Goal: Check status: Check status

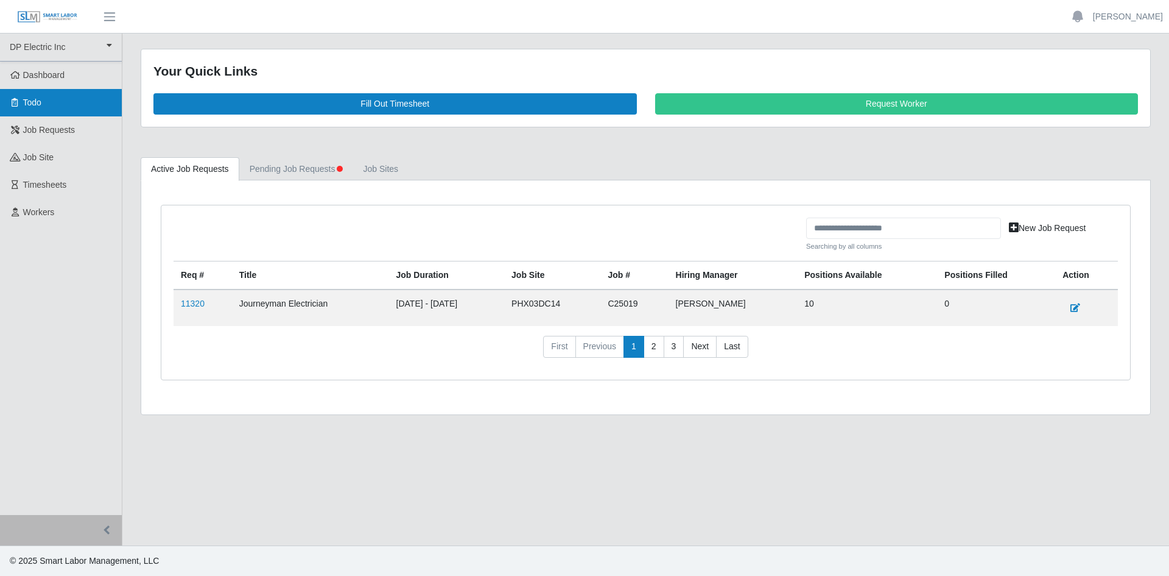
click at [61, 109] on link "Todo" at bounding box center [61, 102] width 122 height 27
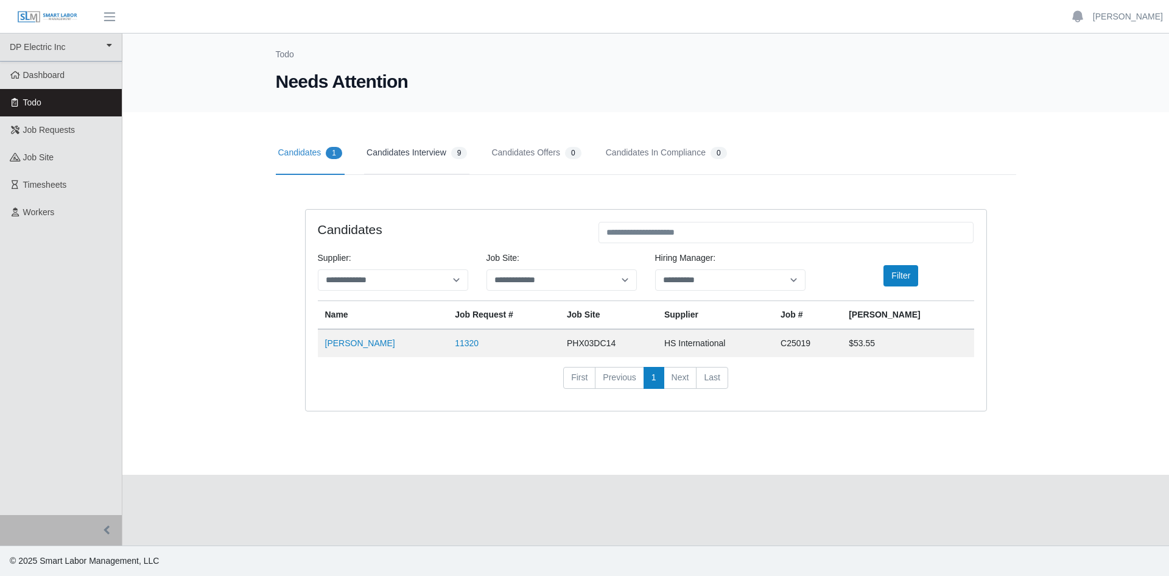
click at [414, 147] on link "Candidates Interview 9" at bounding box center [416, 153] width 105 height 43
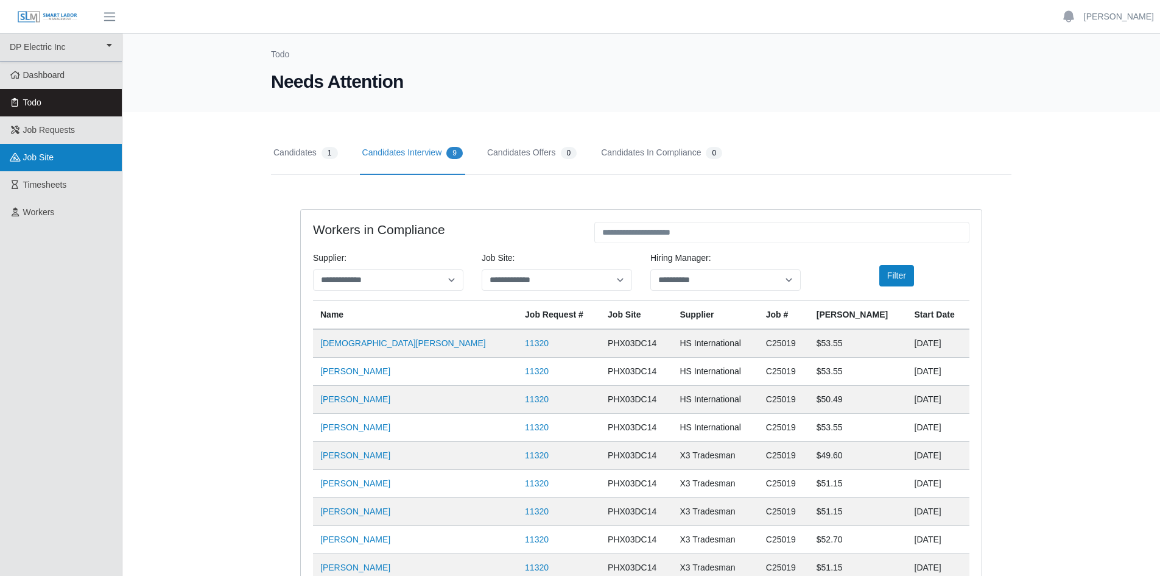
click at [41, 157] on span "job site" at bounding box center [38, 157] width 31 height 10
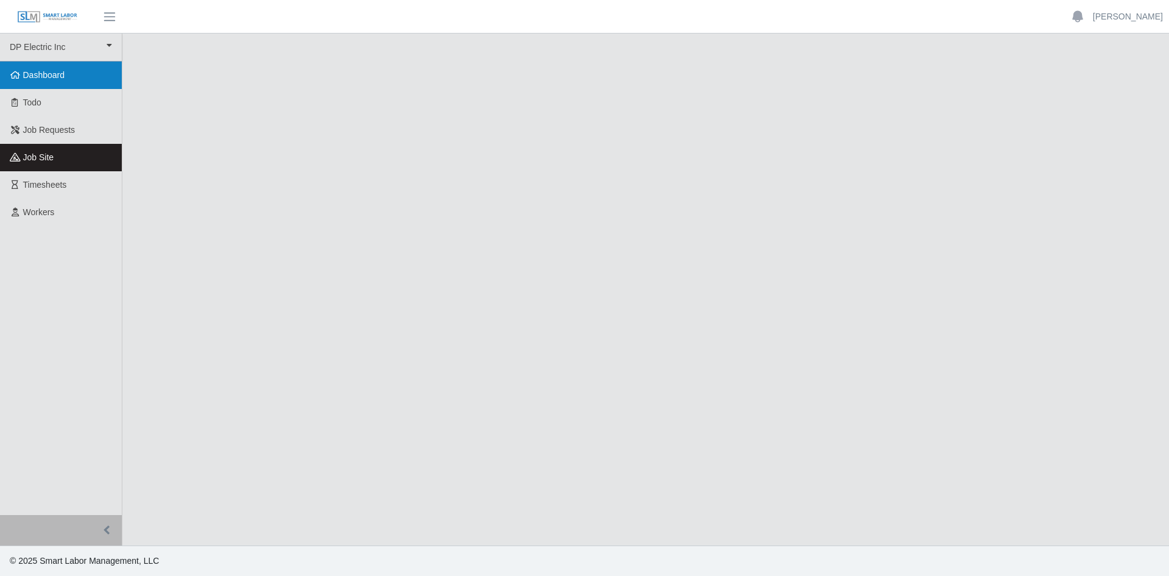
click at [33, 71] on span "Dashboard" at bounding box center [44, 75] width 42 height 10
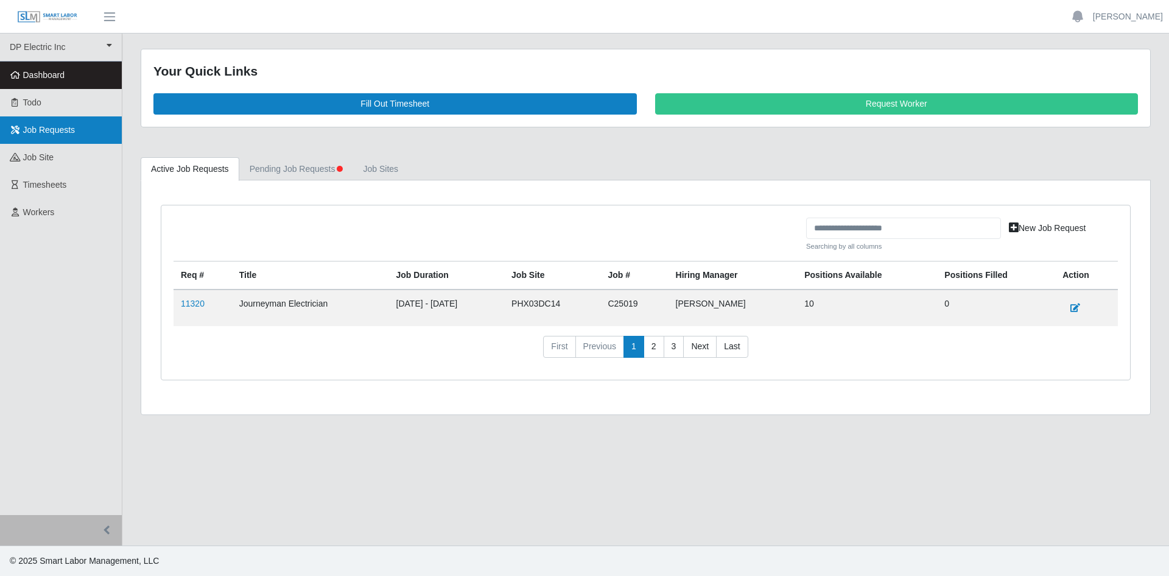
click at [31, 124] on link "Job Requests" at bounding box center [61, 129] width 122 height 27
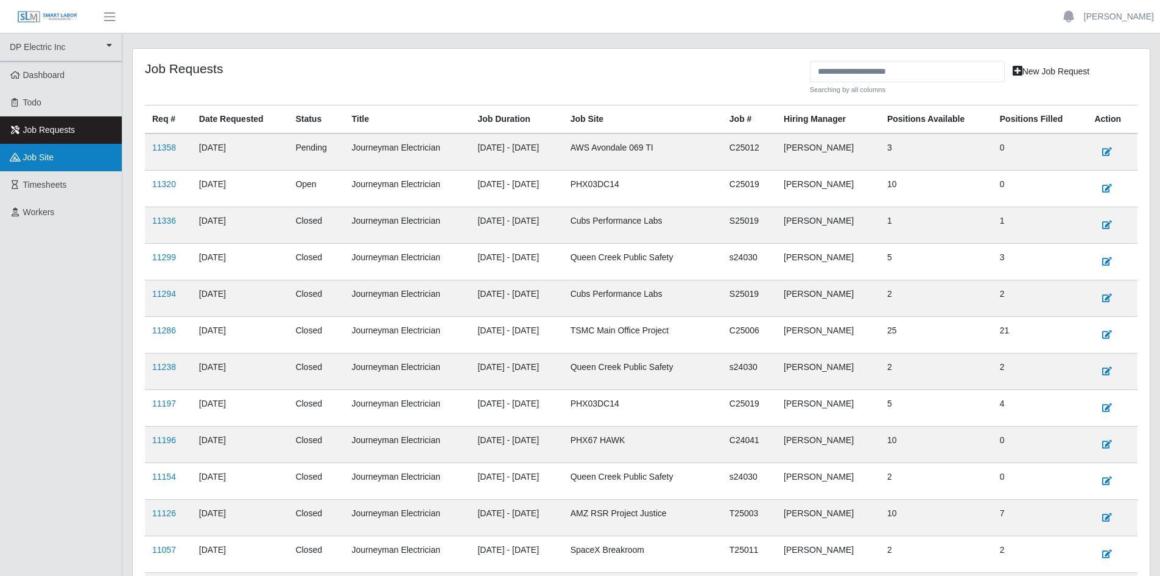
click at [63, 157] on link "job site" at bounding box center [61, 157] width 122 height 27
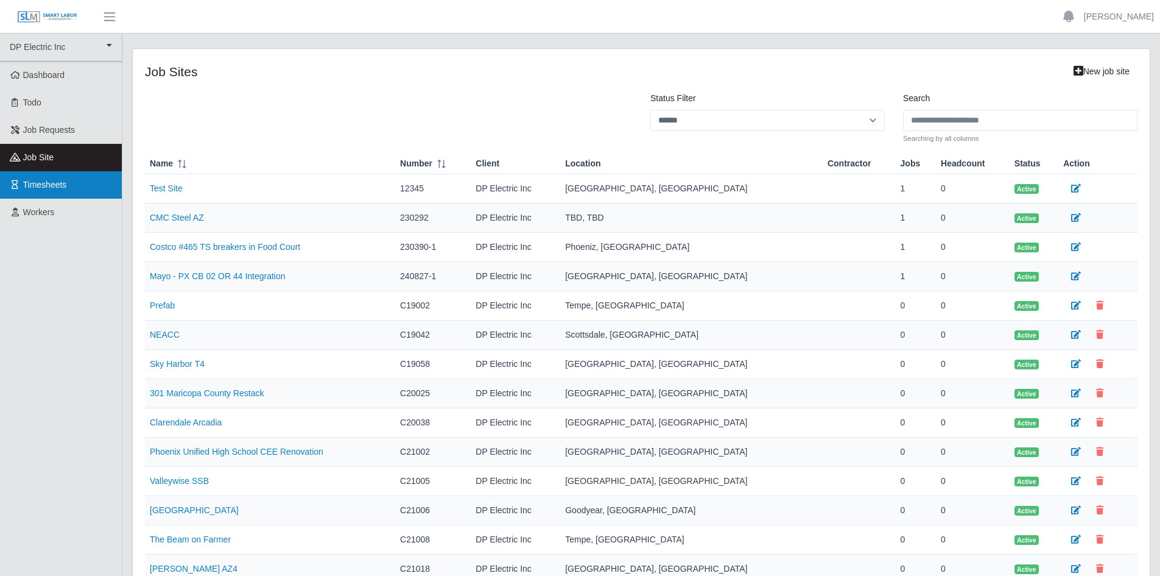
click at [33, 183] on span "Timesheets" at bounding box center [45, 185] width 44 height 10
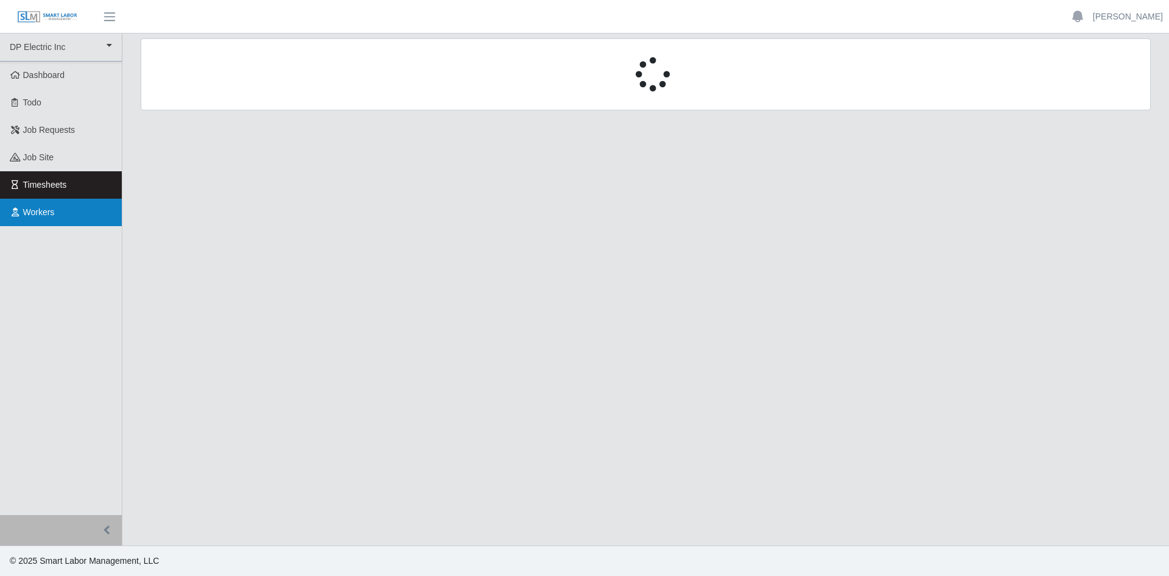
click at [50, 220] on link "Workers" at bounding box center [61, 212] width 122 height 27
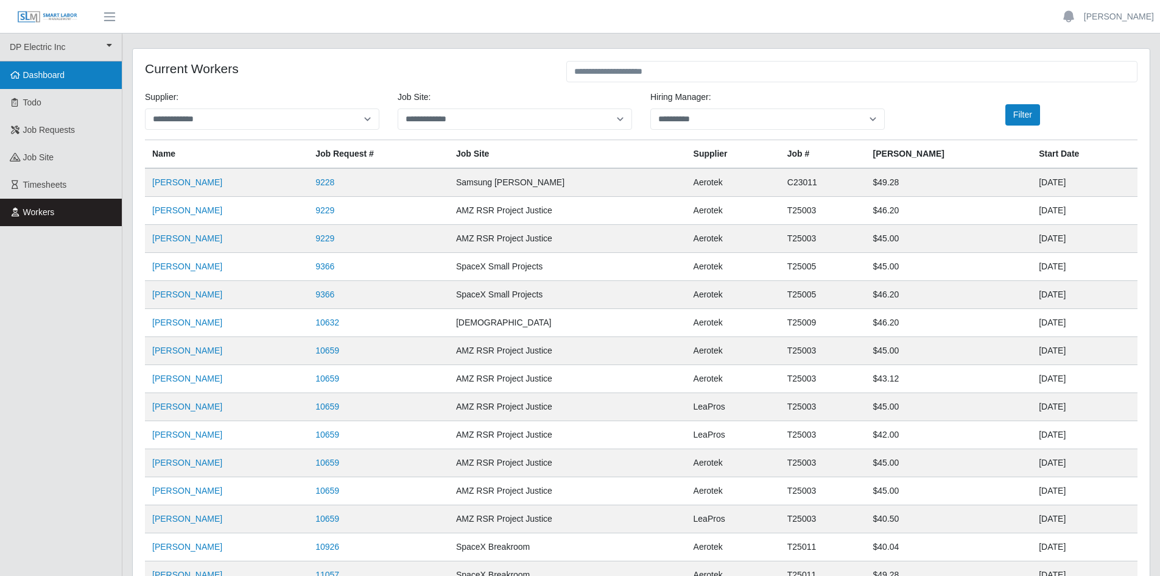
click at [63, 71] on span "Dashboard" at bounding box center [44, 75] width 42 height 10
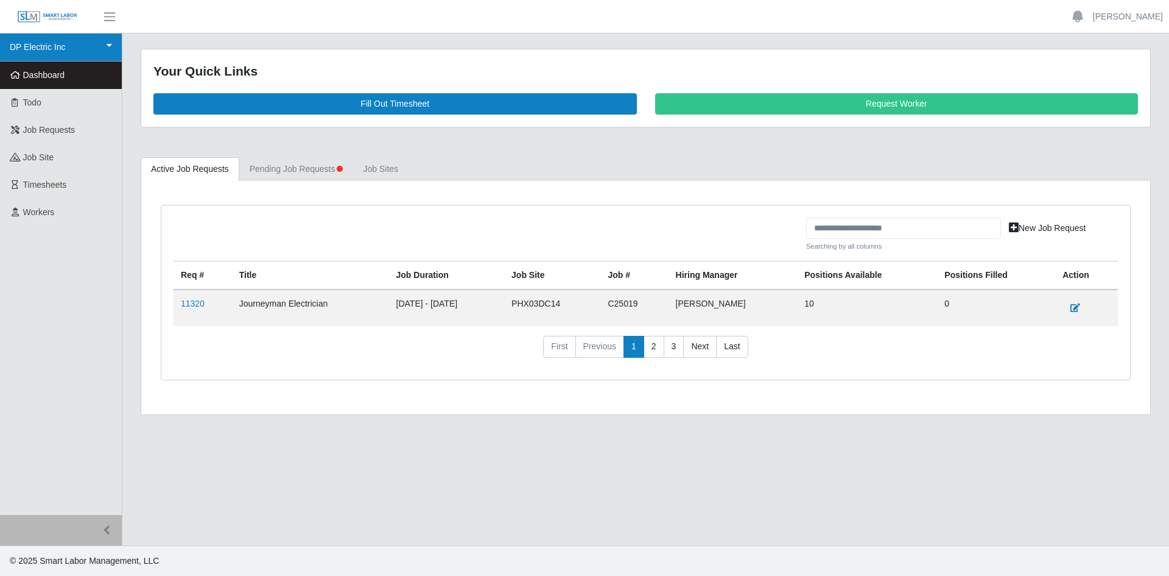
click at [45, 42] on link "DP Electric Inc" at bounding box center [61, 48] width 122 height 28
click at [58, 76] on div "DP Electric Inc" at bounding box center [52, 75] width 96 height 25
click at [191, 304] on link "11320" at bounding box center [193, 303] width 24 height 10
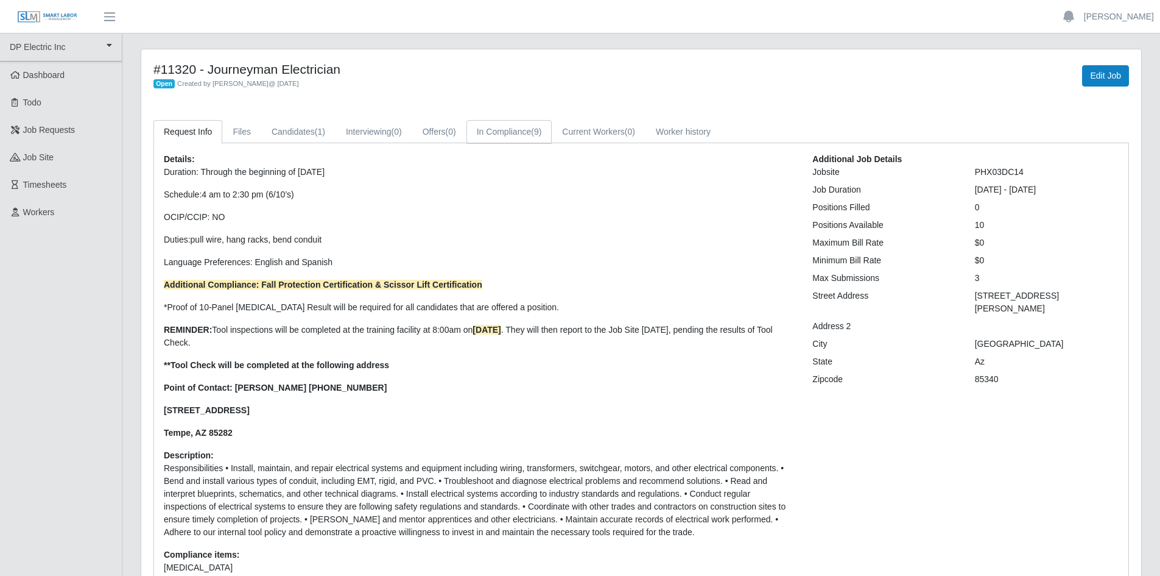
click at [534, 129] on span "(9)" at bounding box center [536, 132] width 10 height 10
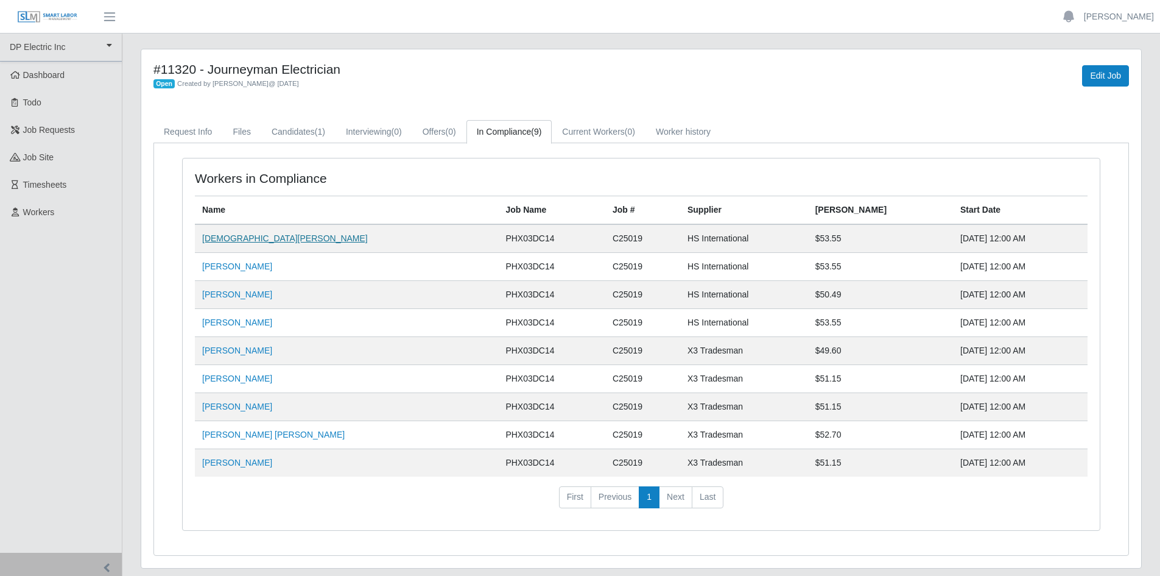
click at [228, 236] on link "Jesus Valdez" at bounding box center [285, 238] width 166 height 10
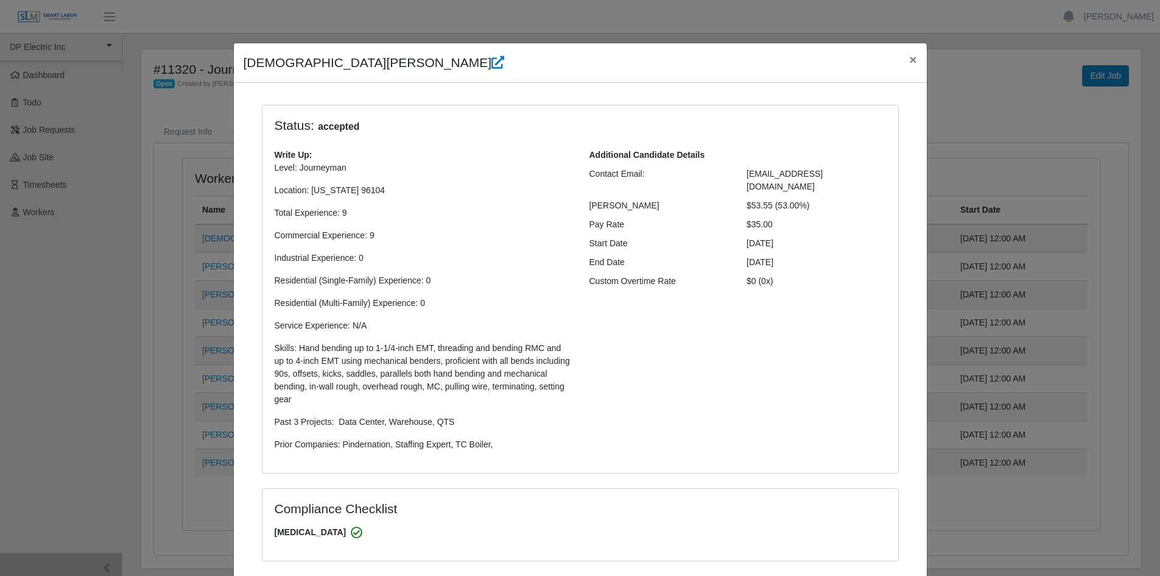
select select "**********"
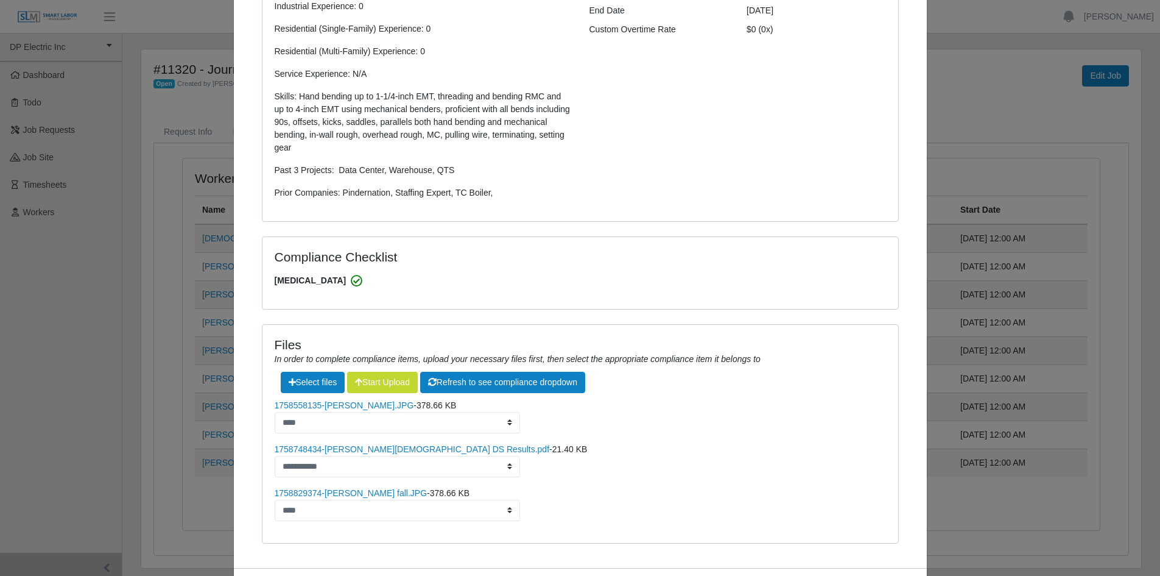
scroll to position [308, 0]
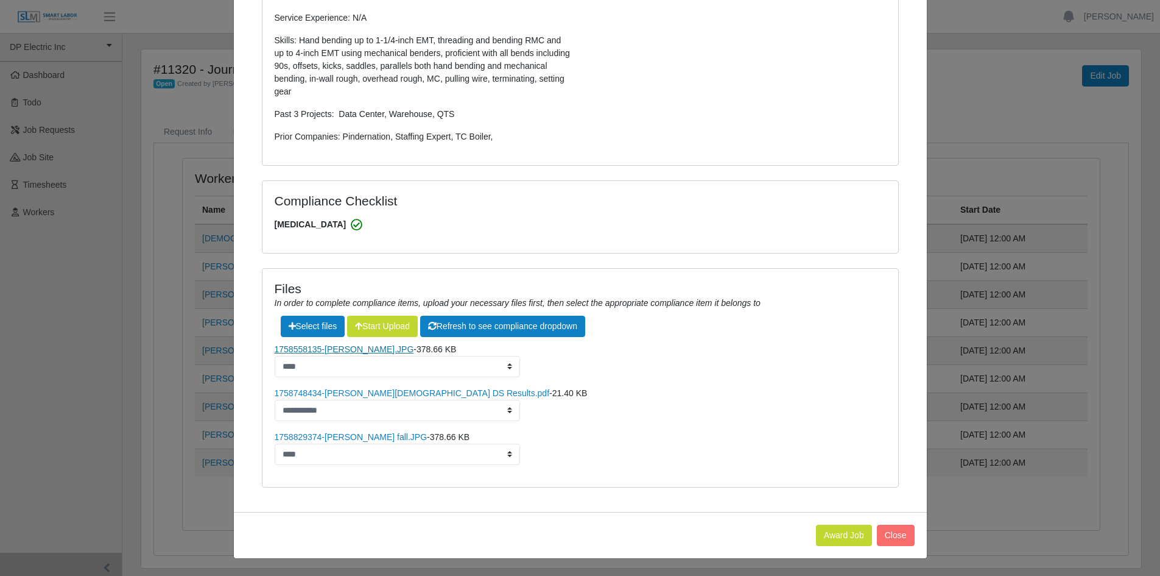
click at [369, 351] on link "1758558135-Jesus Valdez.JPG" at bounding box center [344, 349] width 139 height 10
click at [373, 351] on link "1758558135-Jesus Valdez.JPG" at bounding box center [344, 349] width 139 height 10
click at [378, 436] on link "1758829374-Jesus Valdez fall.JPG" at bounding box center [351, 437] width 153 height 10
click at [342, 348] on link "1758558135-Jesus Valdez.JPG" at bounding box center [344, 349] width 139 height 10
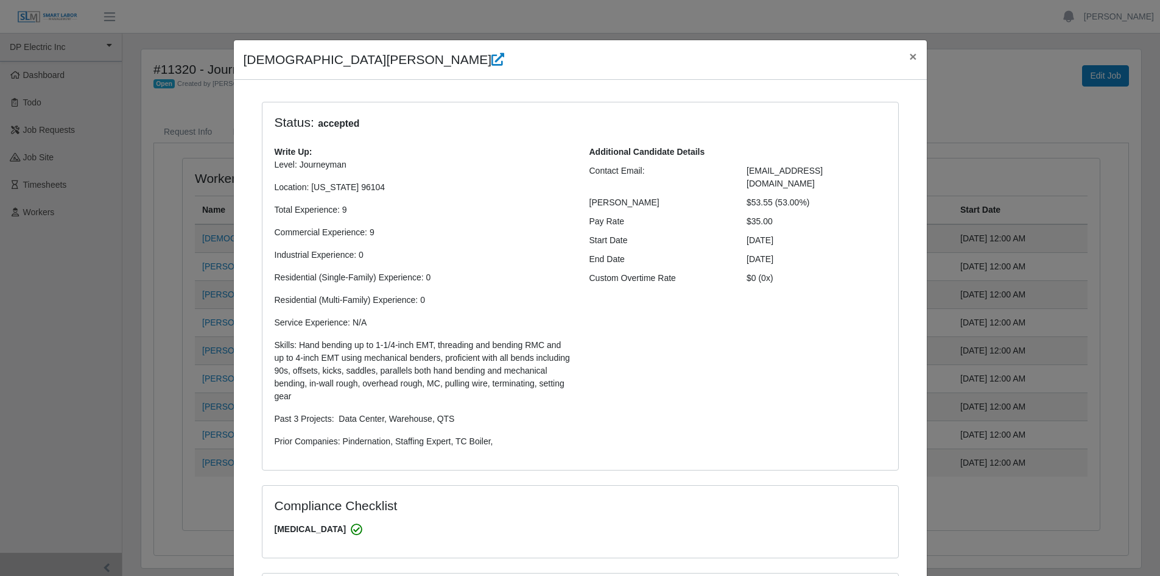
scroll to position [0, 0]
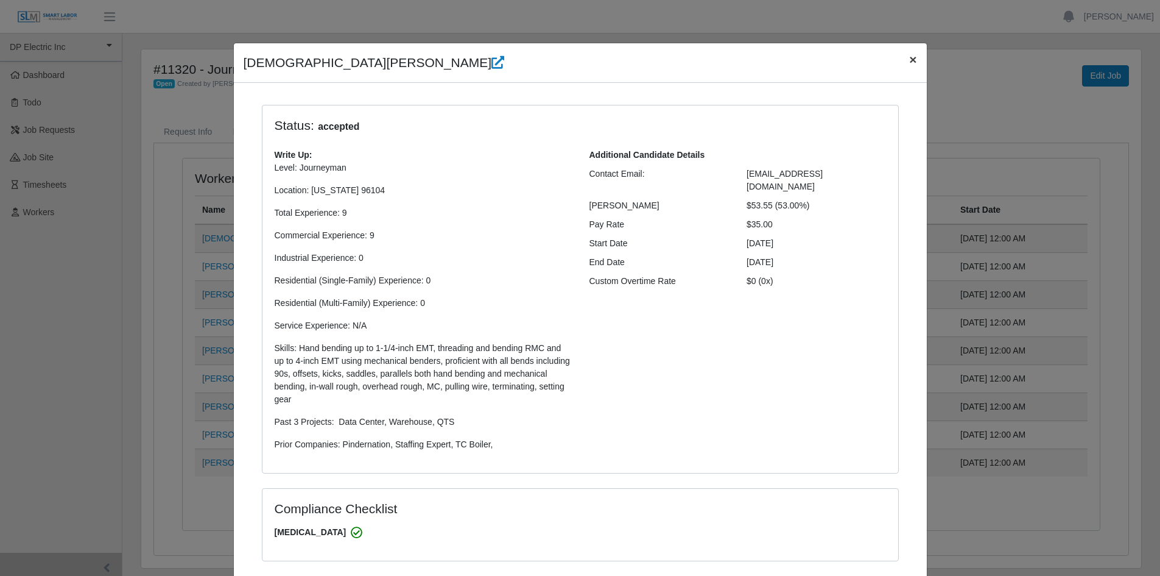
click at [909, 60] on span "×" at bounding box center [912, 59] width 7 height 14
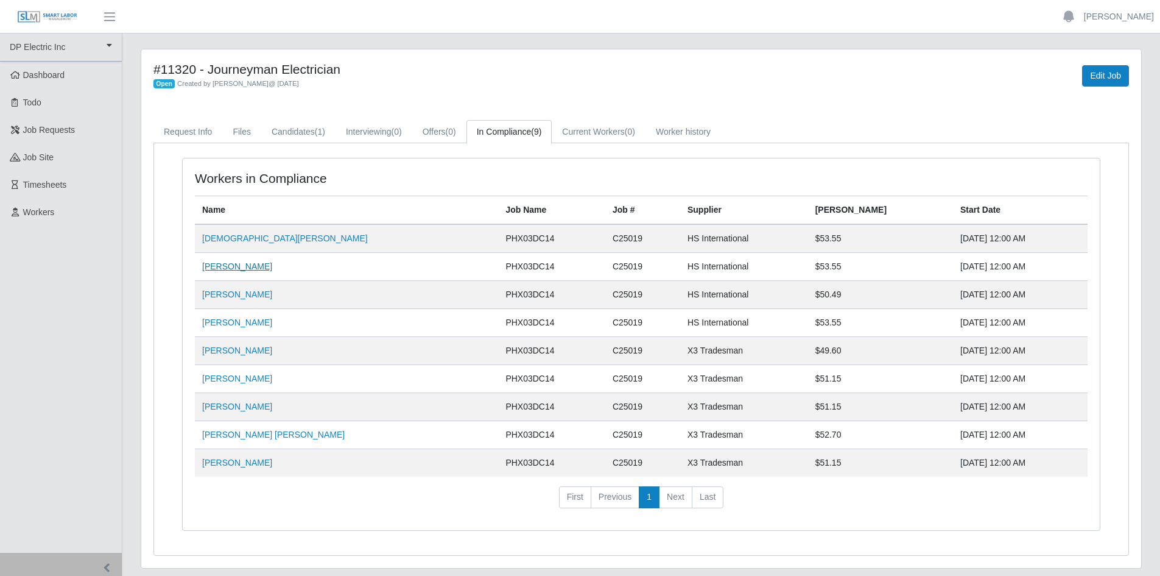
click at [231, 270] on link "Carlos Rios" at bounding box center [237, 266] width 70 height 10
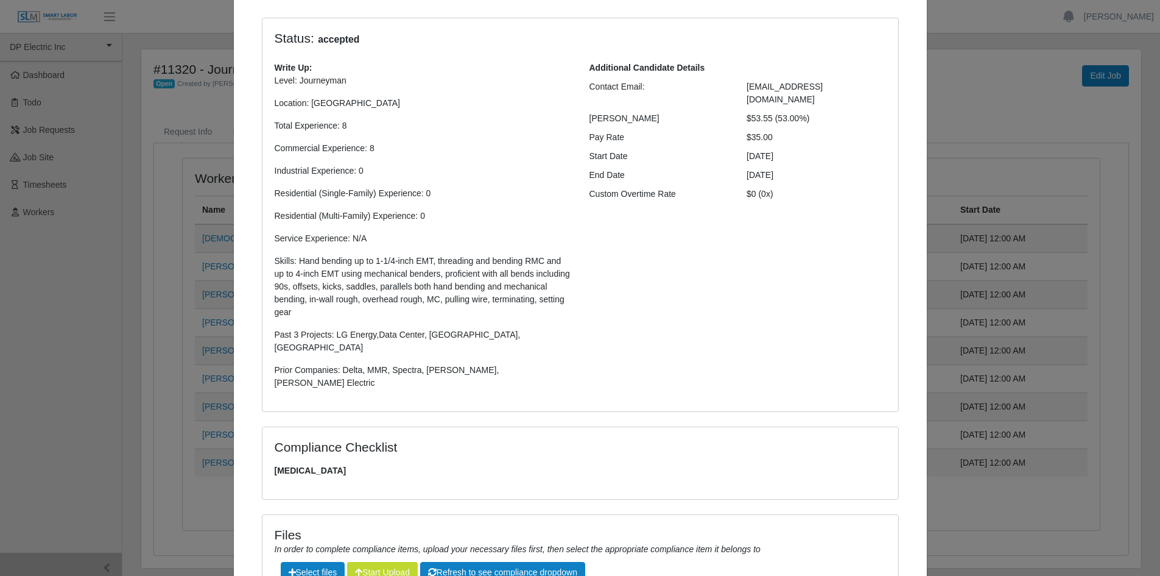
scroll to position [220, 0]
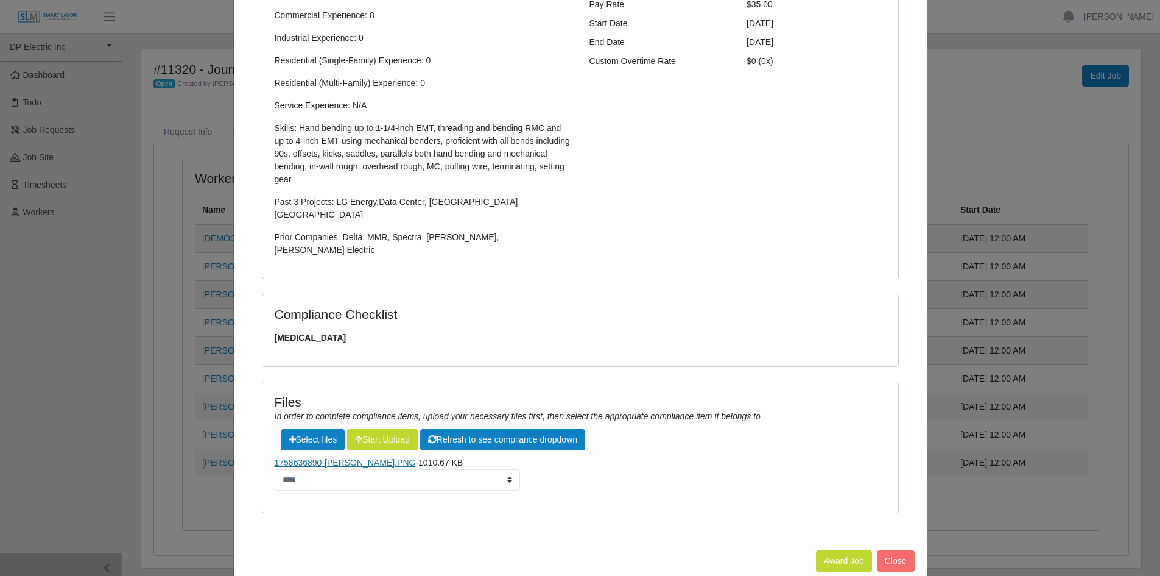
click at [353, 457] on link "1758636890-Carlos Rios.PNG" at bounding box center [345, 462] width 141 height 10
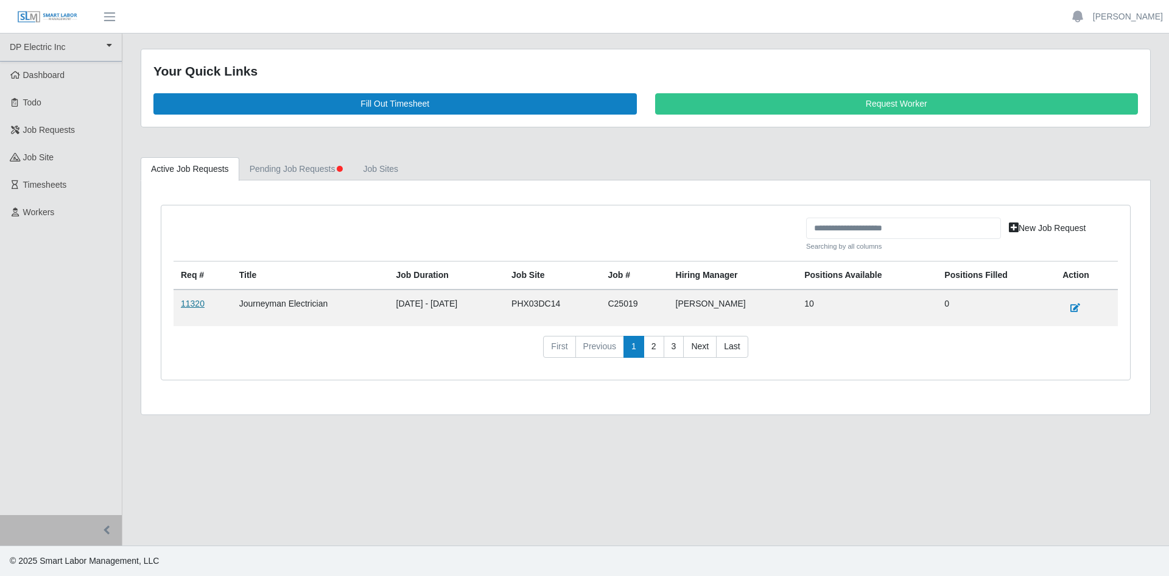
click at [193, 302] on link "11320" at bounding box center [193, 303] width 24 height 10
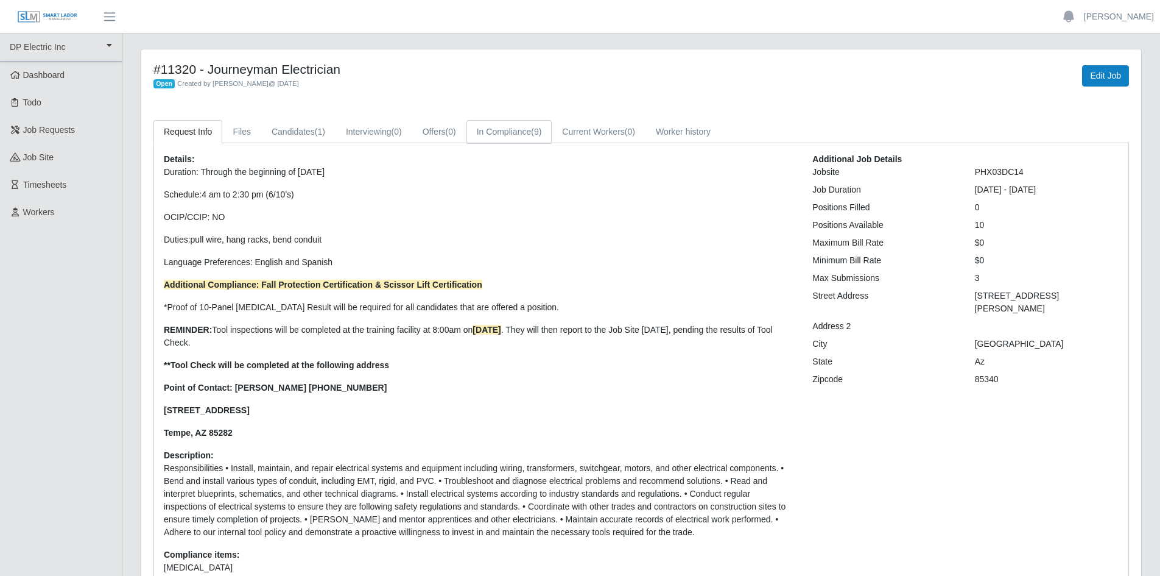
click at [513, 139] on link "In Compliance (9)" at bounding box center [510, 132] width 86 height 24
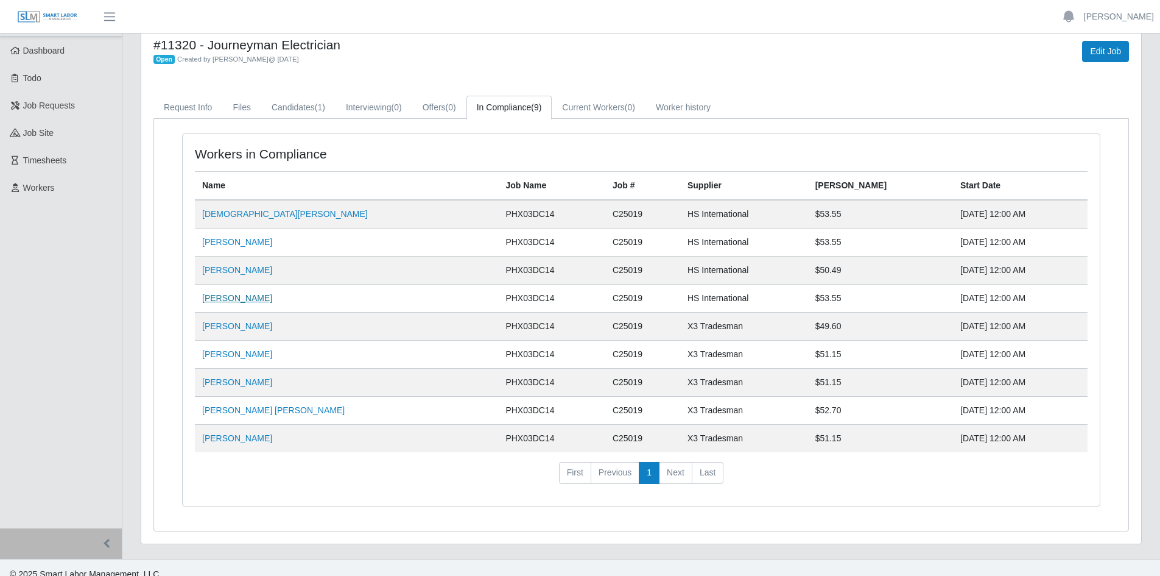
scroll to position [38, 0]
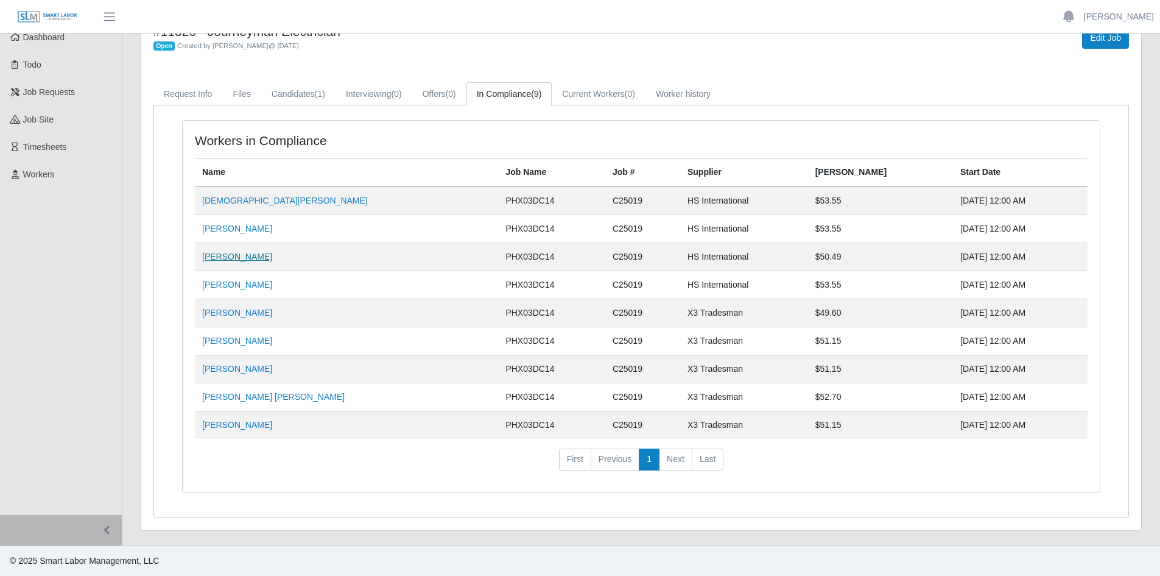
click at [256, 255] on link "Jose Antonio Carillo" at bounding box center [237, 257] width 70 height 10
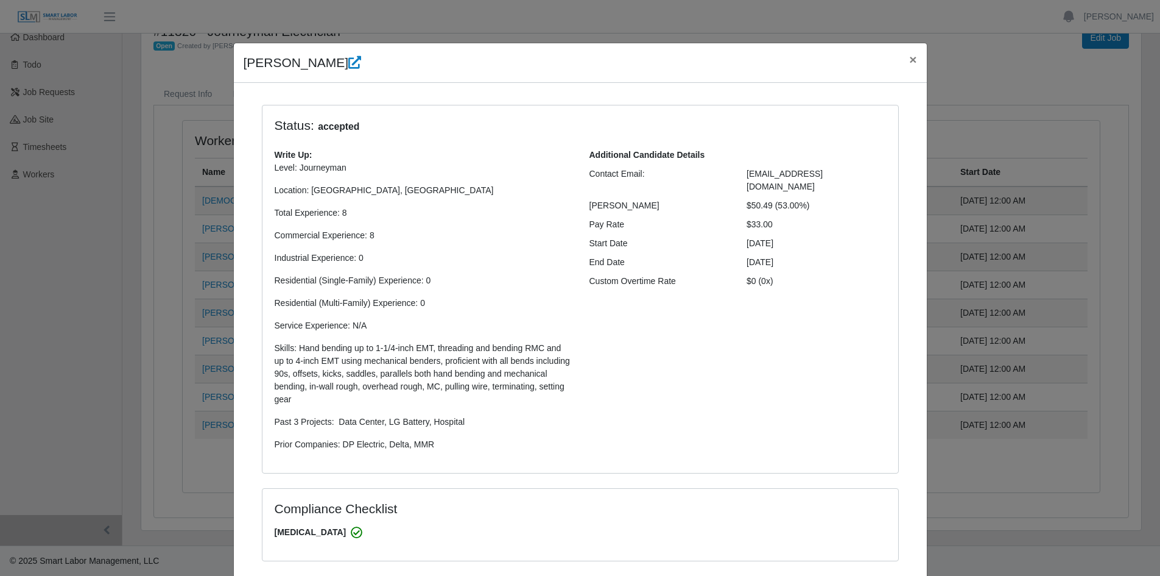
select select "**********"
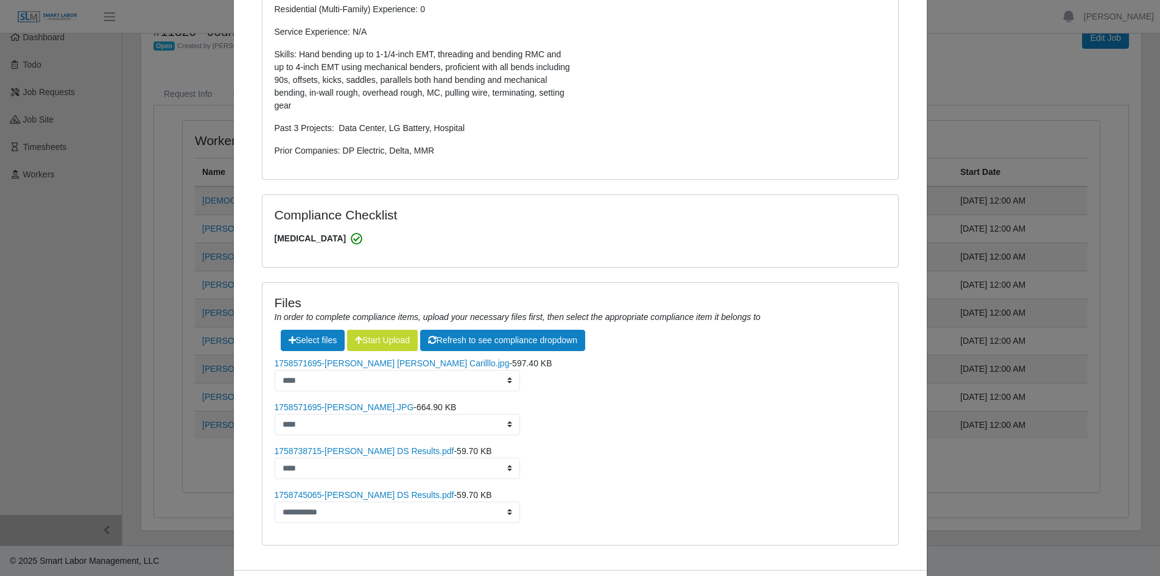
scroll to position [351, 0]
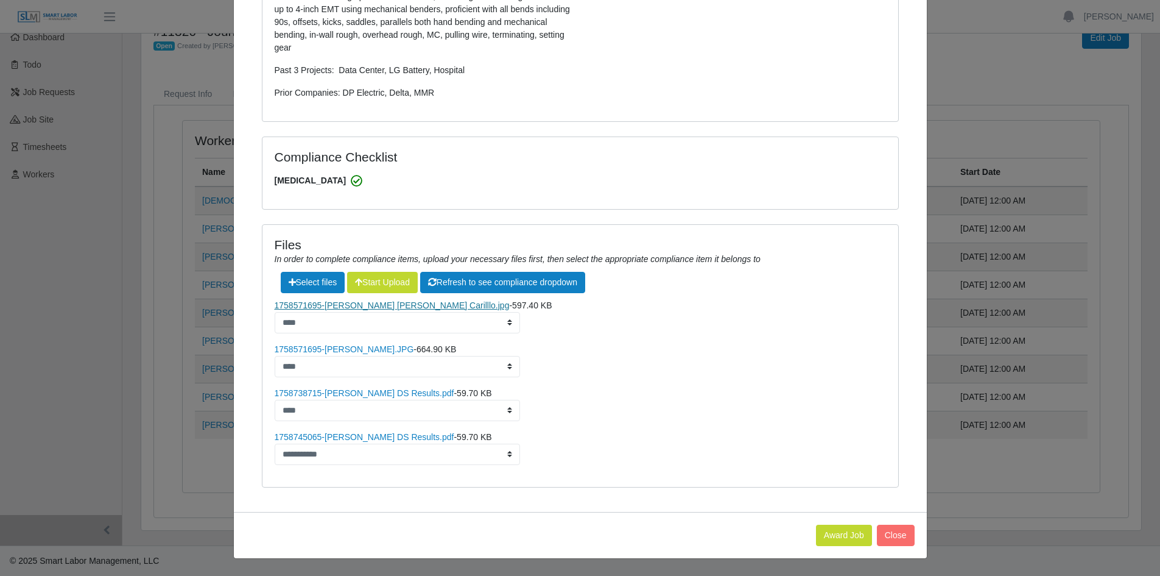
click at [353, 306] on link "1758571695-Jose Antonio Carilllo.jpg" at bounding box center [392, 305] width 235 height 10
click at [352, 350] on link "1758571695-Jose Carillo.JPG" at bounding box center [344, 349] width 139 height 10
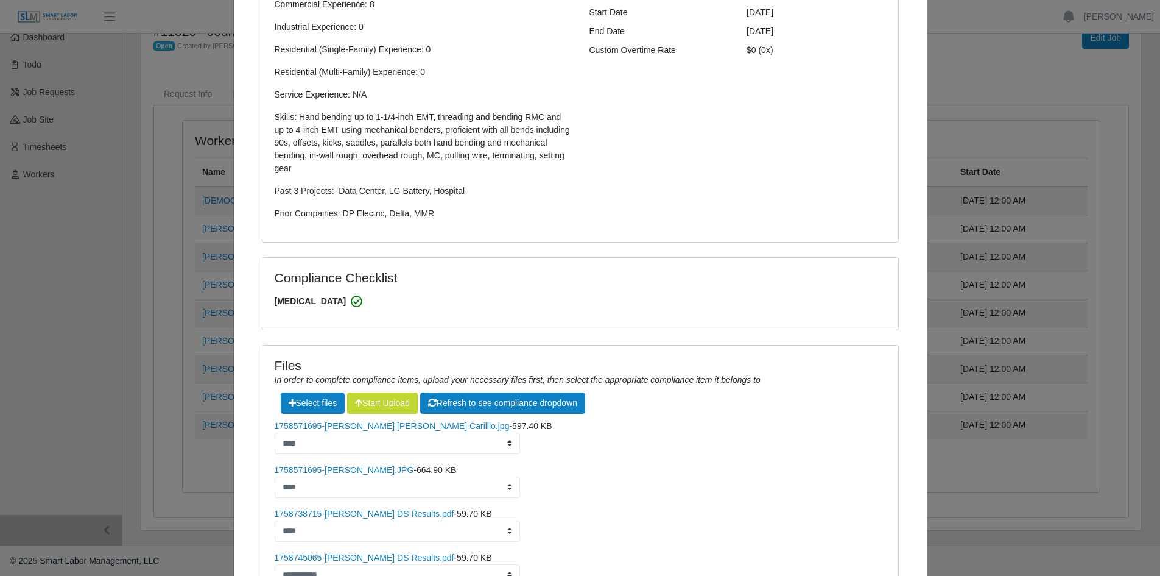
scroll to position [230, 0]
click at [365, 430] on link "1758571695-Jose Antonio Carilllo.jpg" at bounding box center [392, 427] width 235 height 10
click at [330, 473] on link "1758571695-Jose Carillo.JPG" at bounding box center [344, 471] width 139 height 10
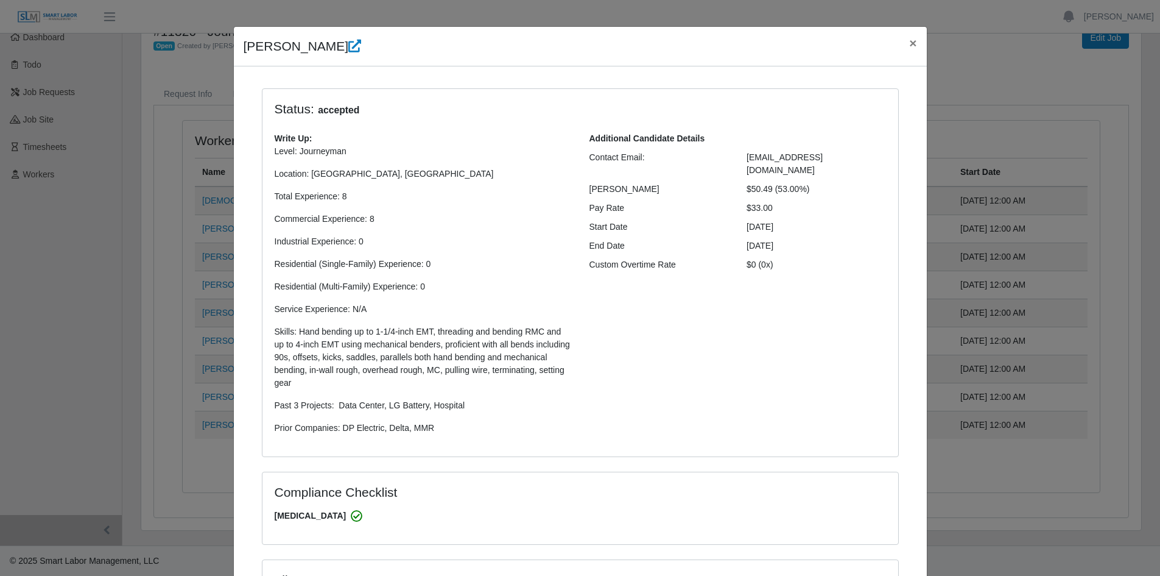
scroll to position [0, 0]
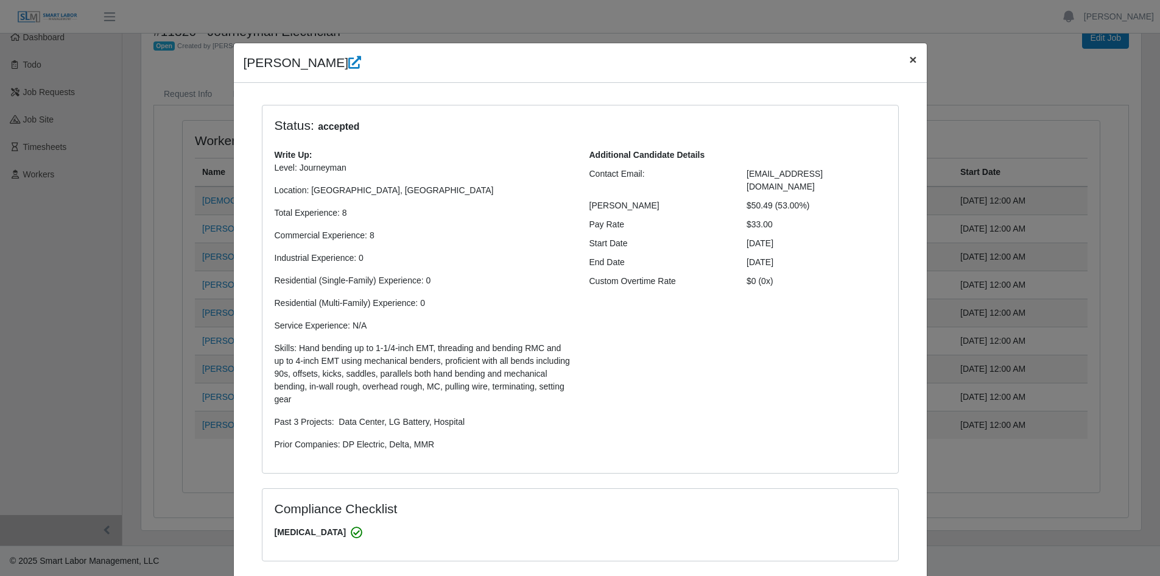
click at [909, 58] on span "×" at bounding box center [912, 59] width 7 height 14
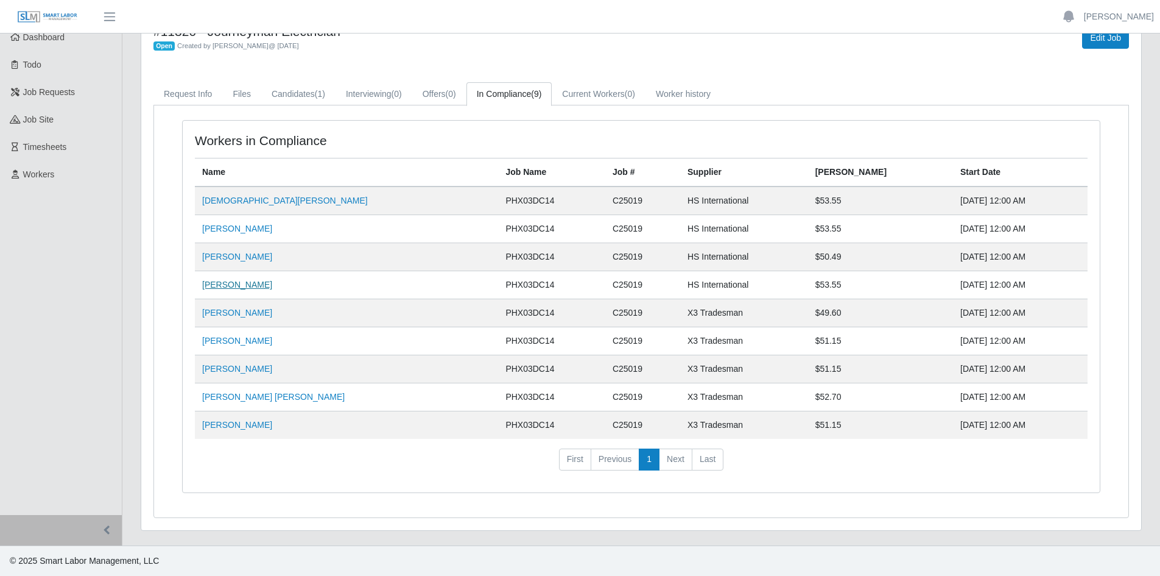
click at [262, 286] on link "Samuel Figueroa Perea" at bounding box center [237, 285] width 70 height 10
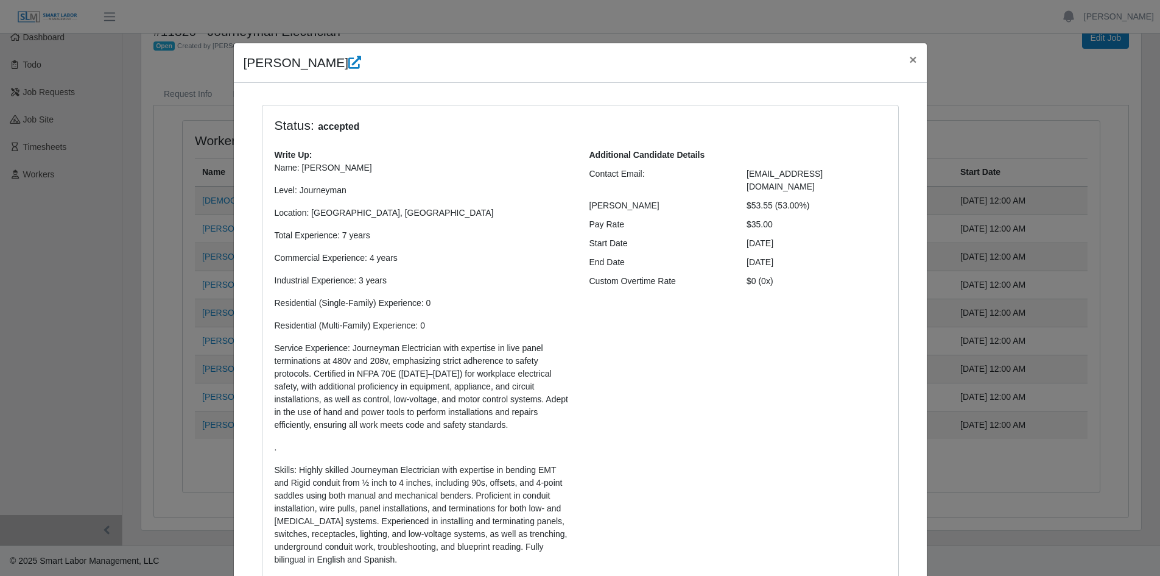
select select "**********"
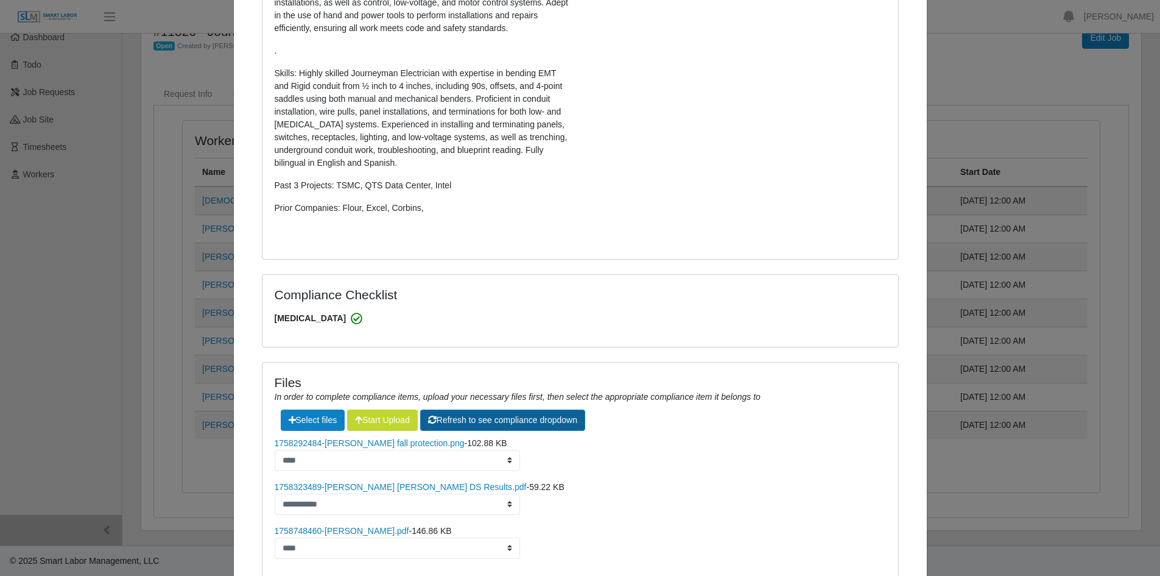
scroll to position [487, 0]
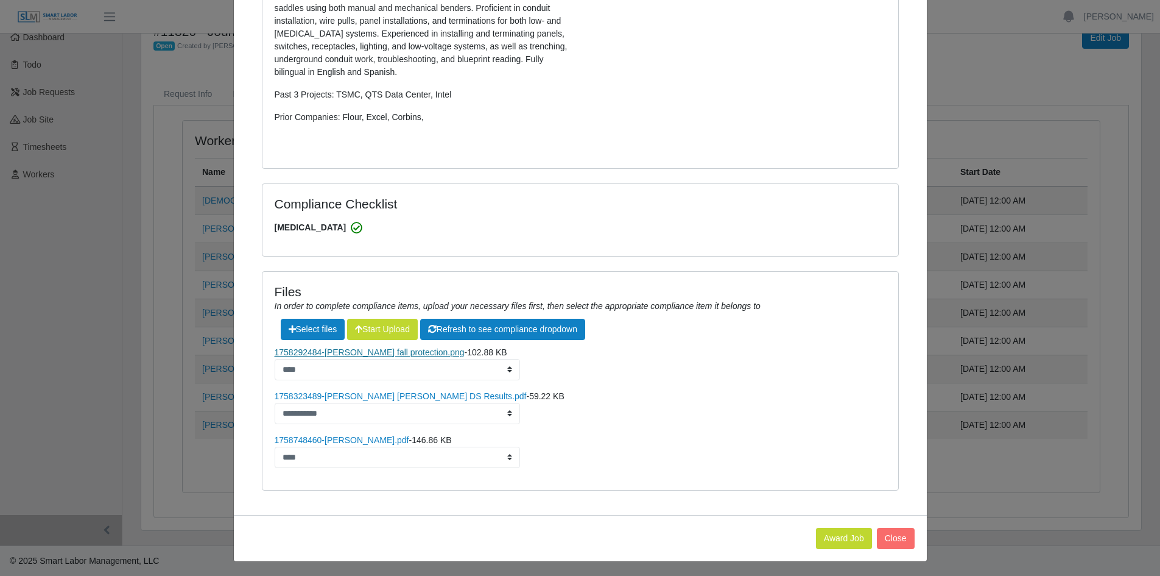
click at [378, 353] on link "1758292484-Samuel fall protection.png" at bounding box center [370, 352] width 190 height 10
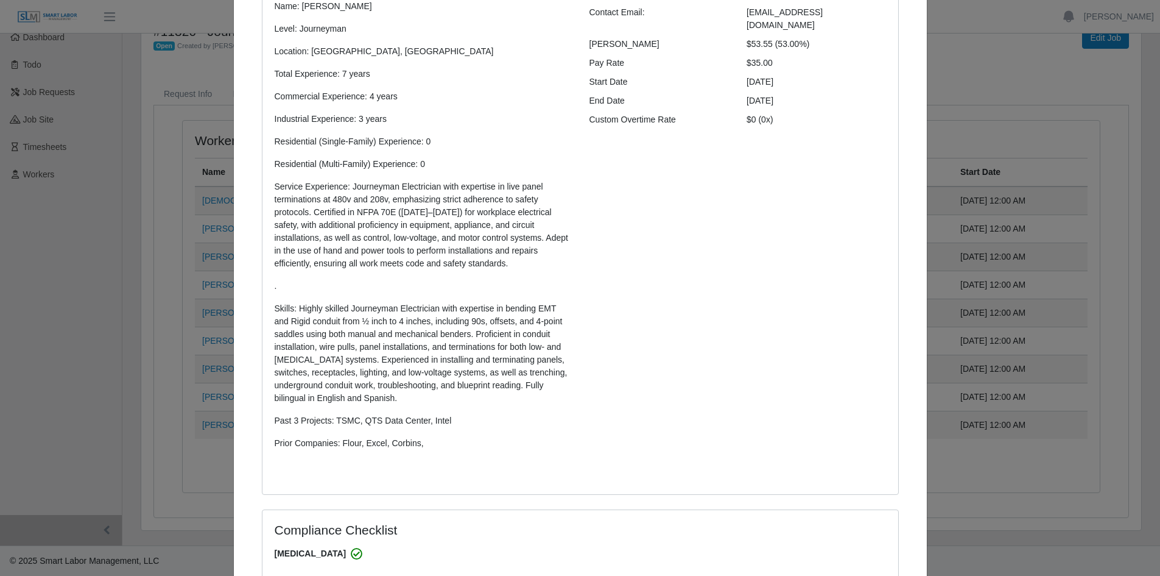
scroll to position [0, 0]
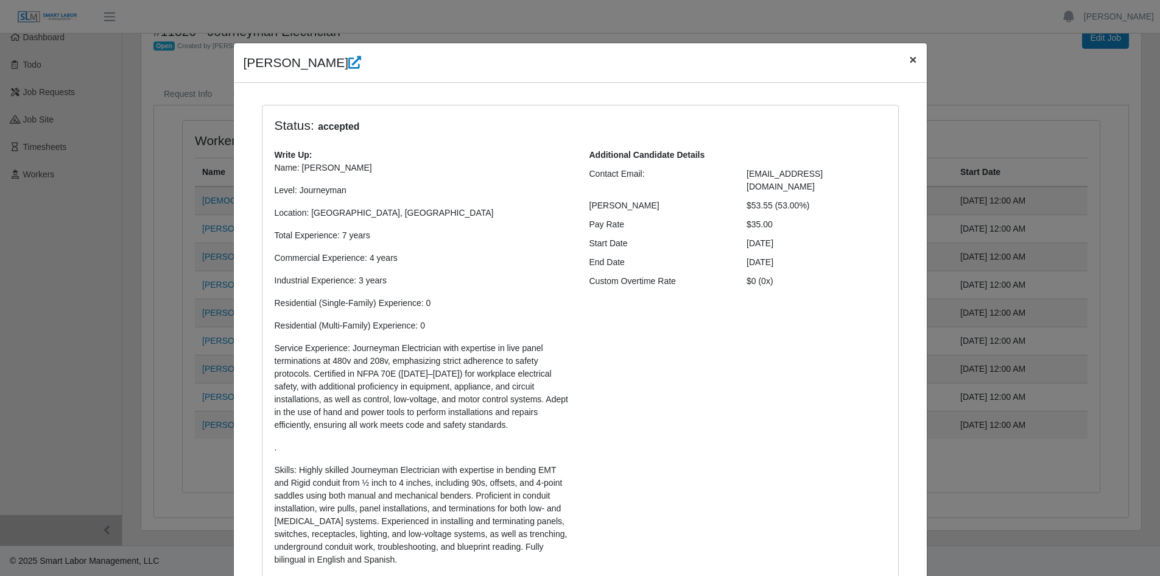
click at [909, 58] on span "×" at bounding box center [912, 59] width 7 height 14
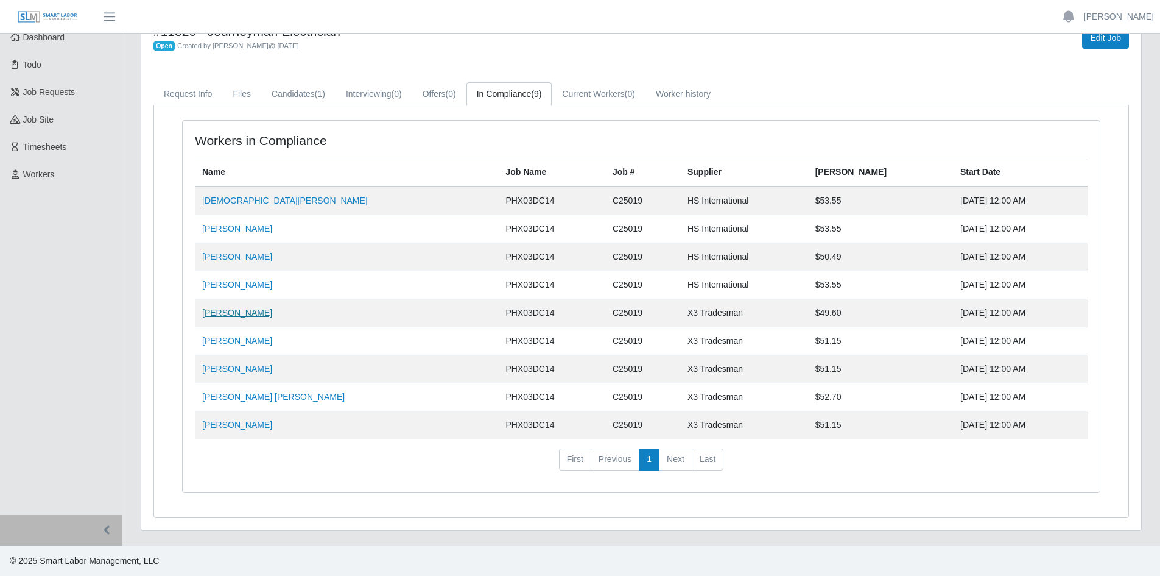
click at [244, 315] on link "Fabian Gaxiola Valdez" at bounding box center [237, 313] width 70 height 10
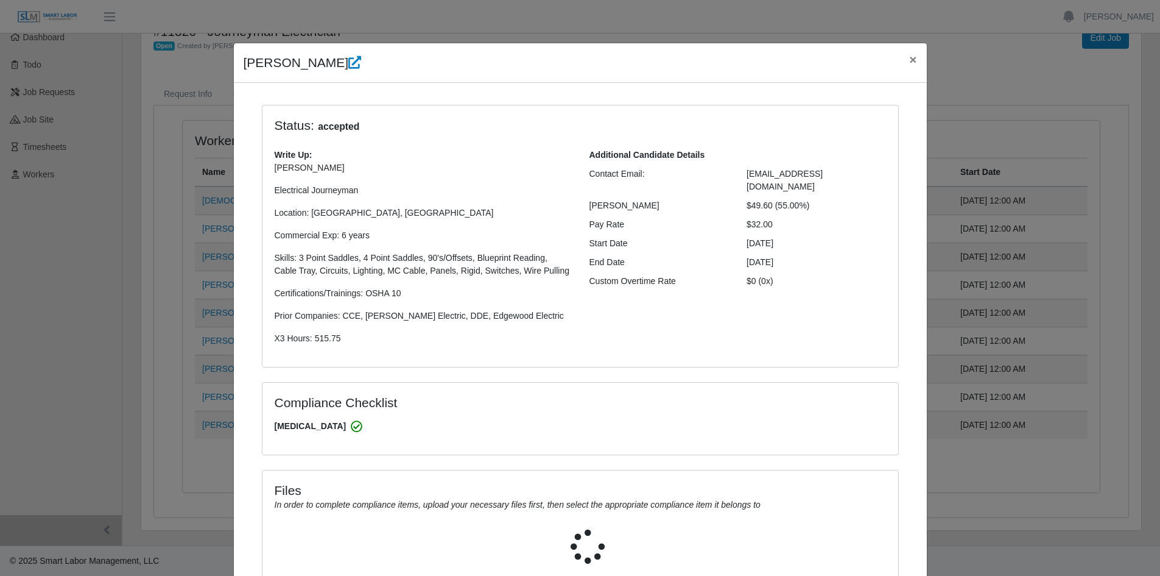
select select "**********"
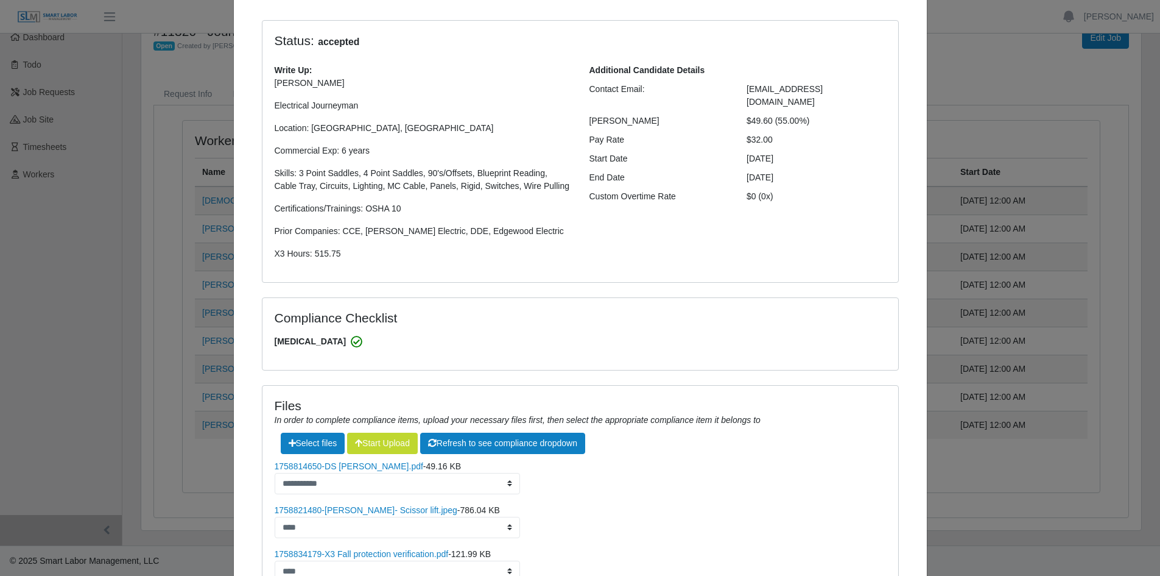
scroll to position [202, 0]
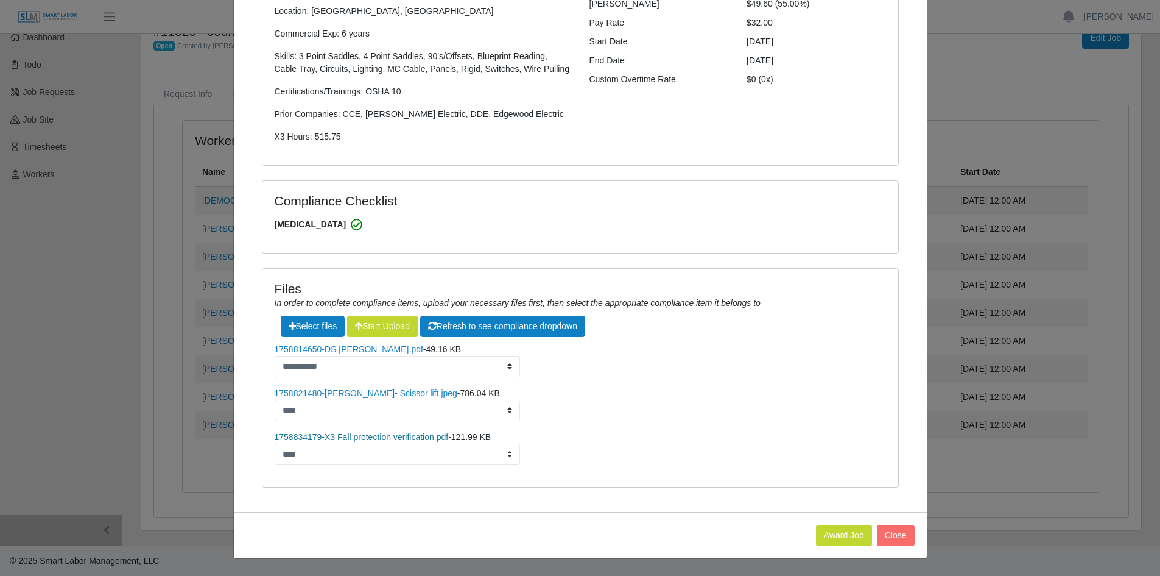
click at [356, 435] on link "1758834179-X3 Fall protection verification.pdf" at bounding box center [362, 437] width 174 height 10
click at [379, 397] on link "1758821480-Fabian Gaxiola- Scissor lift.jpeg" at bounding box center [366, 393] width 183 height 10
click at [364, 348] on link "1758814650-DS Fabian Gaxiola.pdf" at bounding box center [349, 349] width 149 height 10
click at [337, 436] on link "1758834179-X3 Fall protection verification.pdf" at bounding box center [362, 437] width 174 height 10
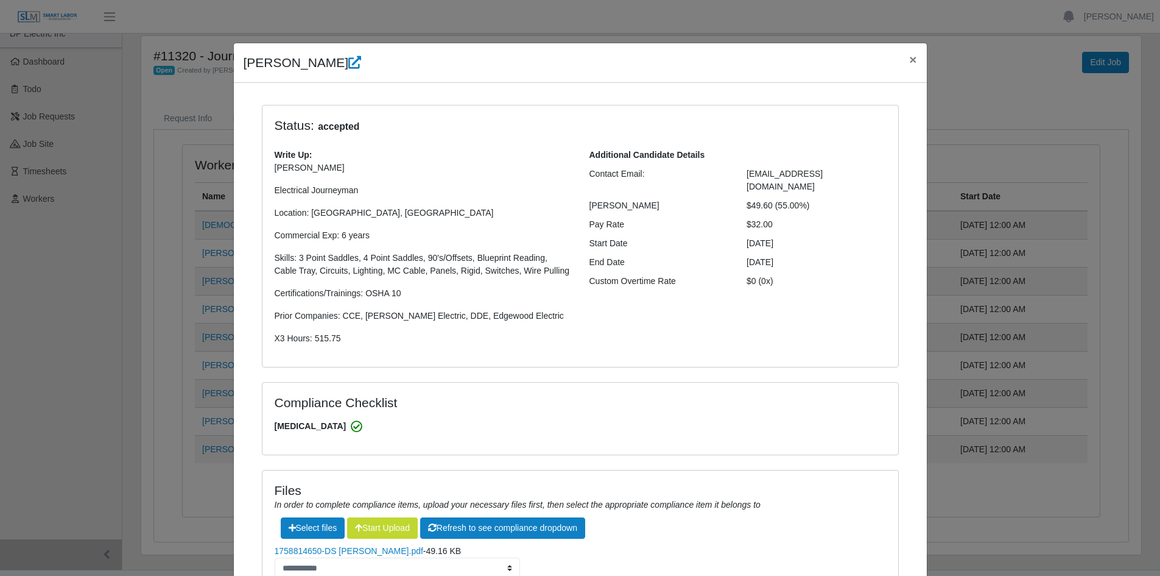
scroll to position [0, 0]
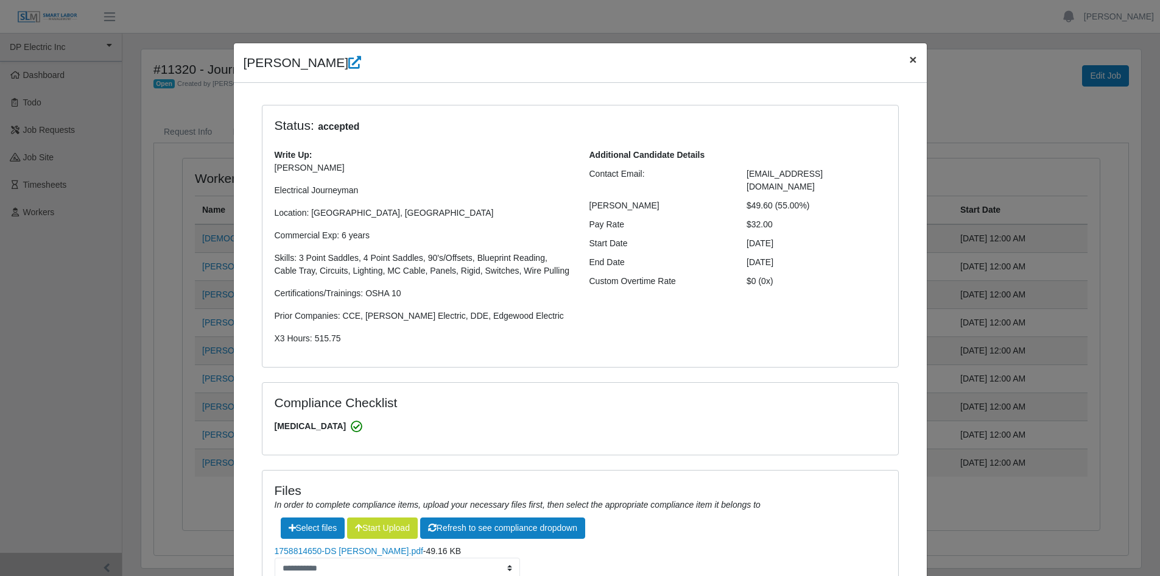
click at [909, 63] on span "×" at bounding box center [912, 59] width 7 height 14
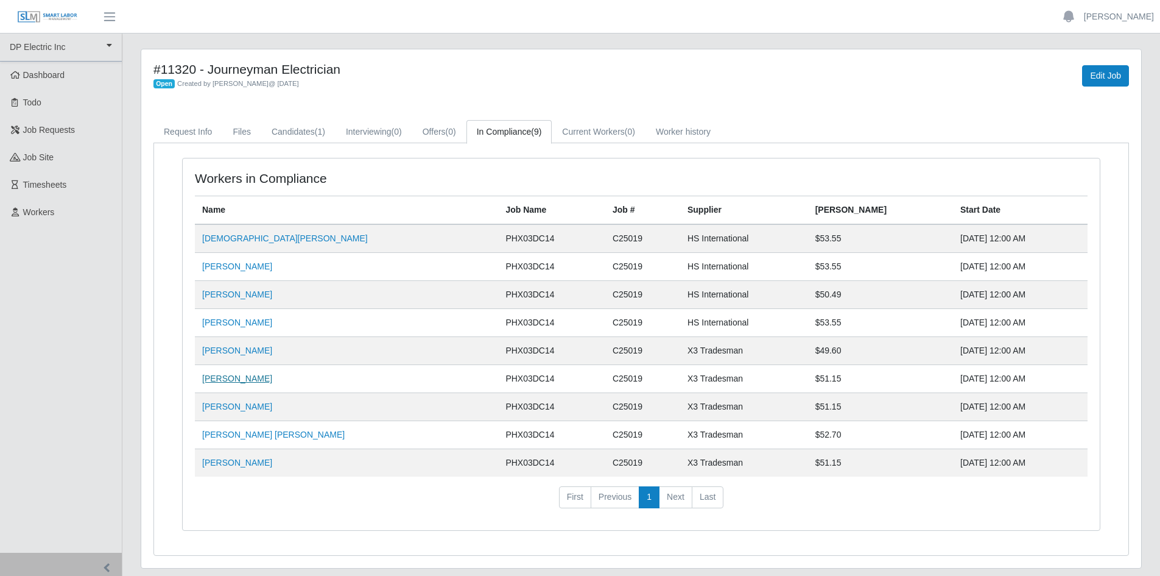
click at [236, 378] on link "Martin Diaz" at bounding box center [237, 378] width 70 height 10
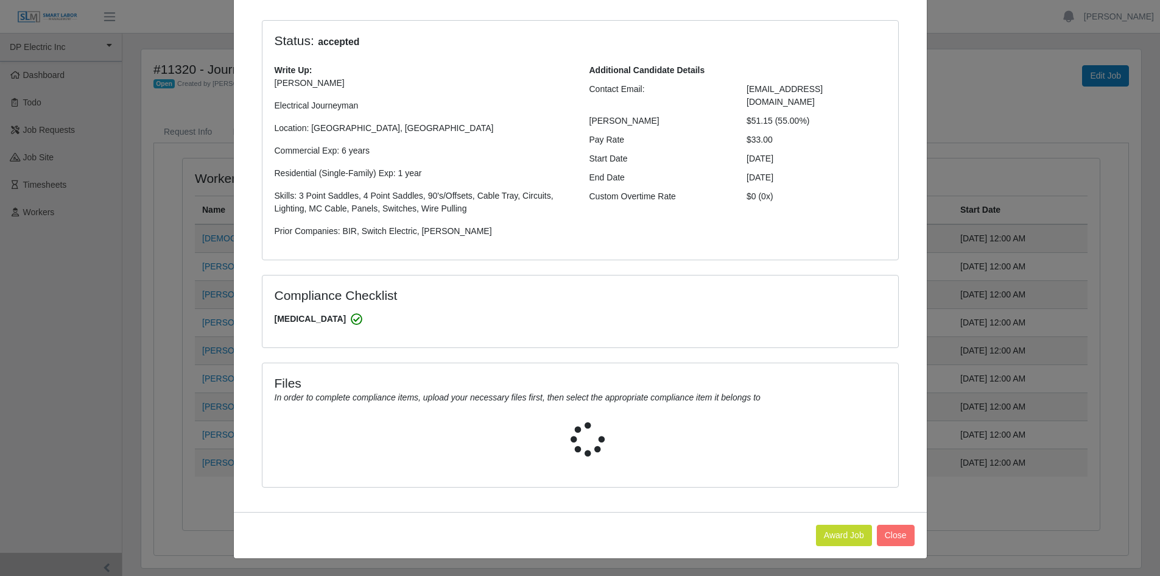
select select "**********"
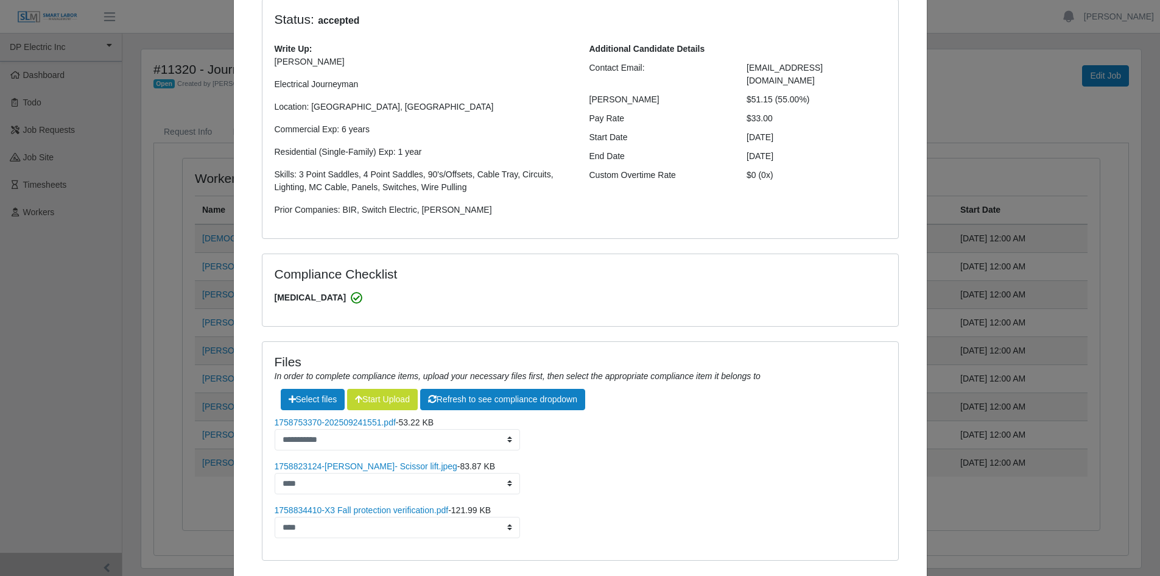
scroll to position [146, 0]
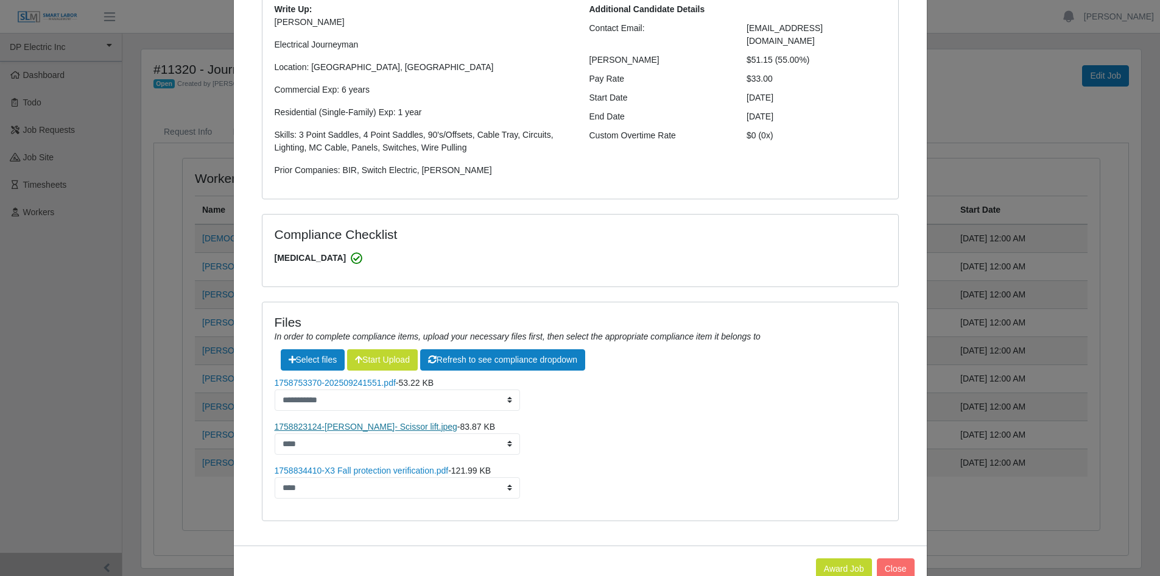
click at [396, 426] on link "1758823124-Martin Diaz- Scissor lift.jpeg" at bounding box center [366, 426] width 183 height 10
click at [356, 472] on link "1758834410-X3 Fall protection verification.pdf" at bounding box center [362, 470] width 174 height 10
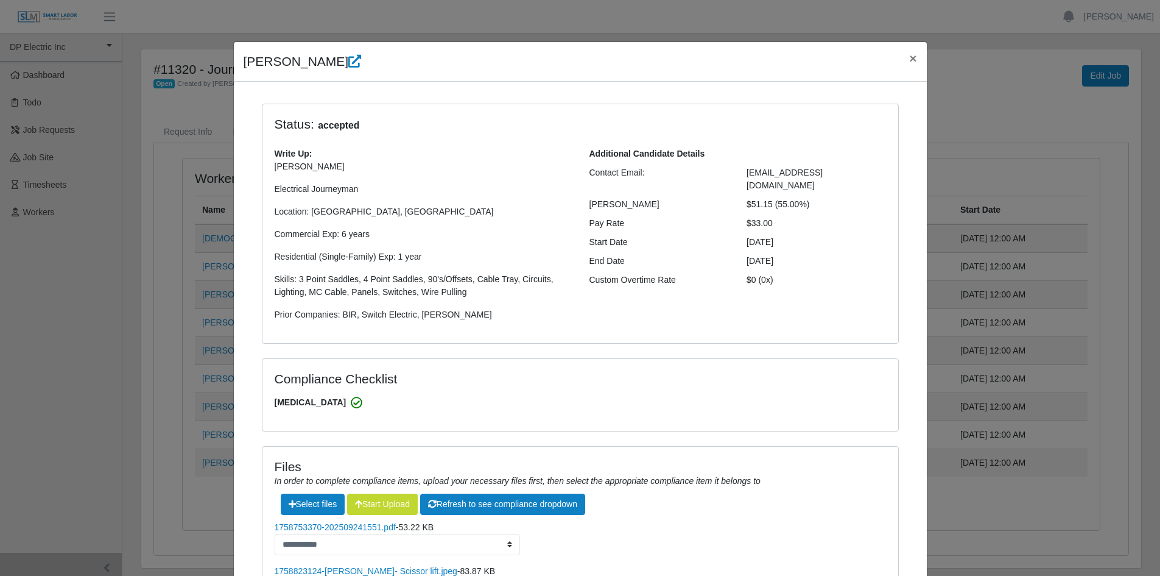
scroll to position [0, 0]
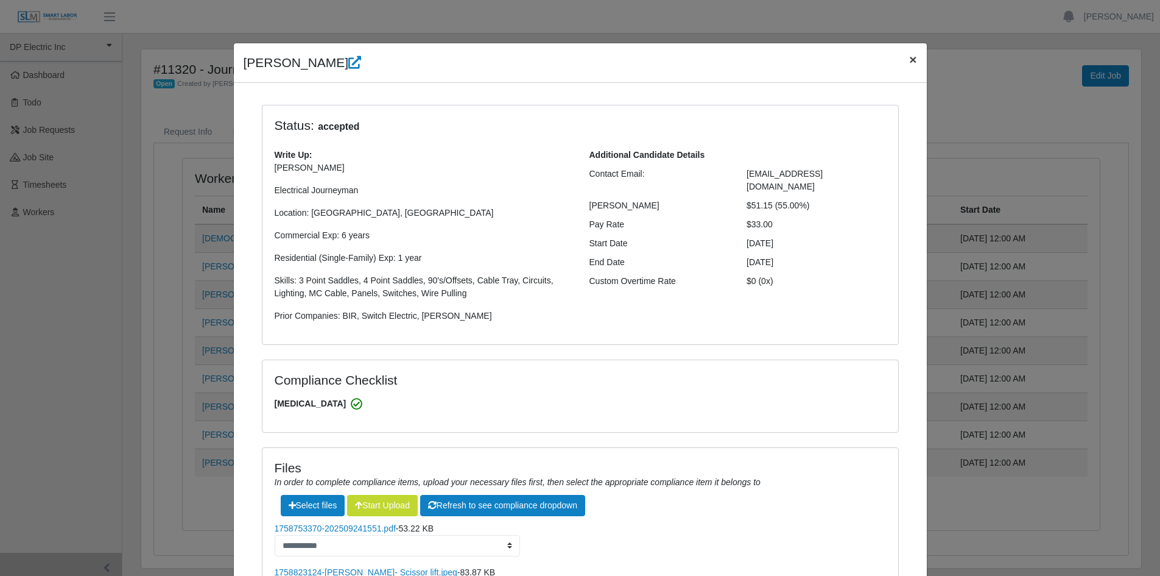
click at [909, 57] on span "×" at bounding box center [912, 59] width 7 height 14
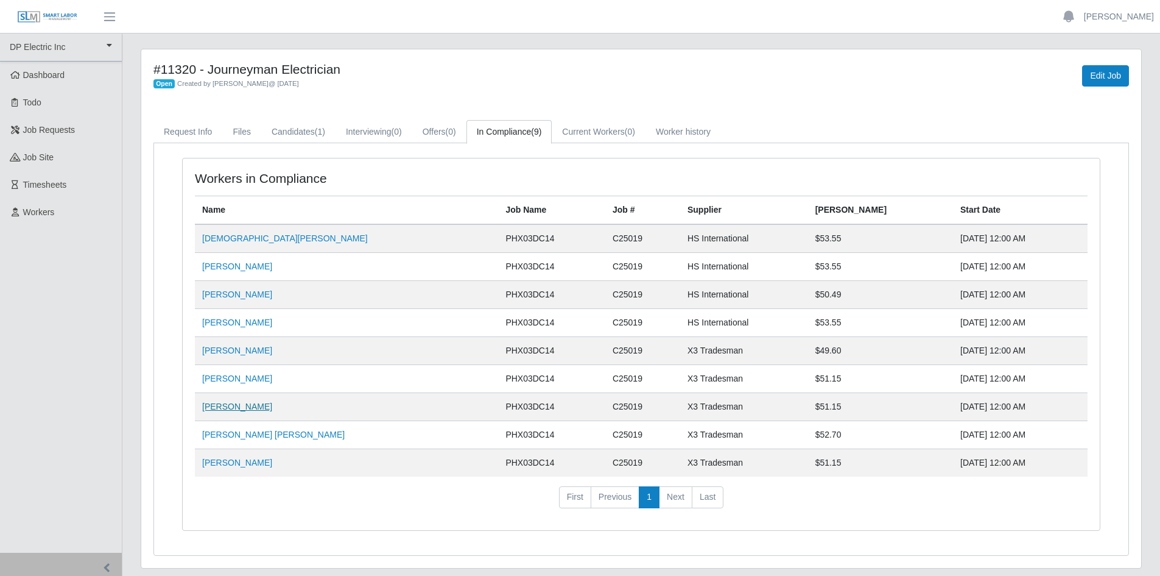
click at [227, 403] on link "Alejandro Sanchez" at bounding box center [237, 406] width 70 height 10
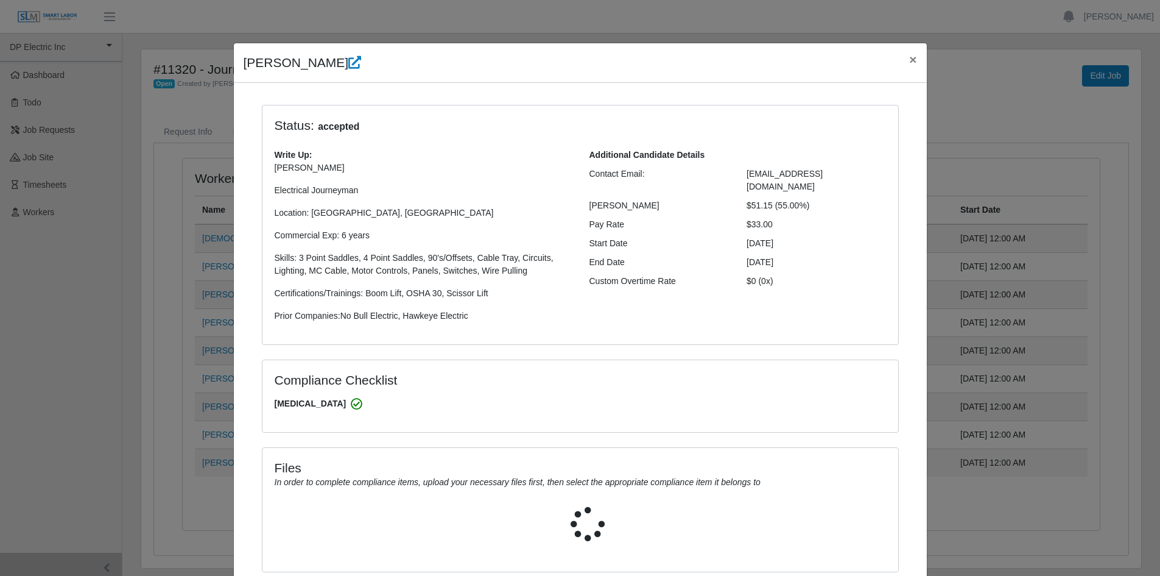
select select "**********"
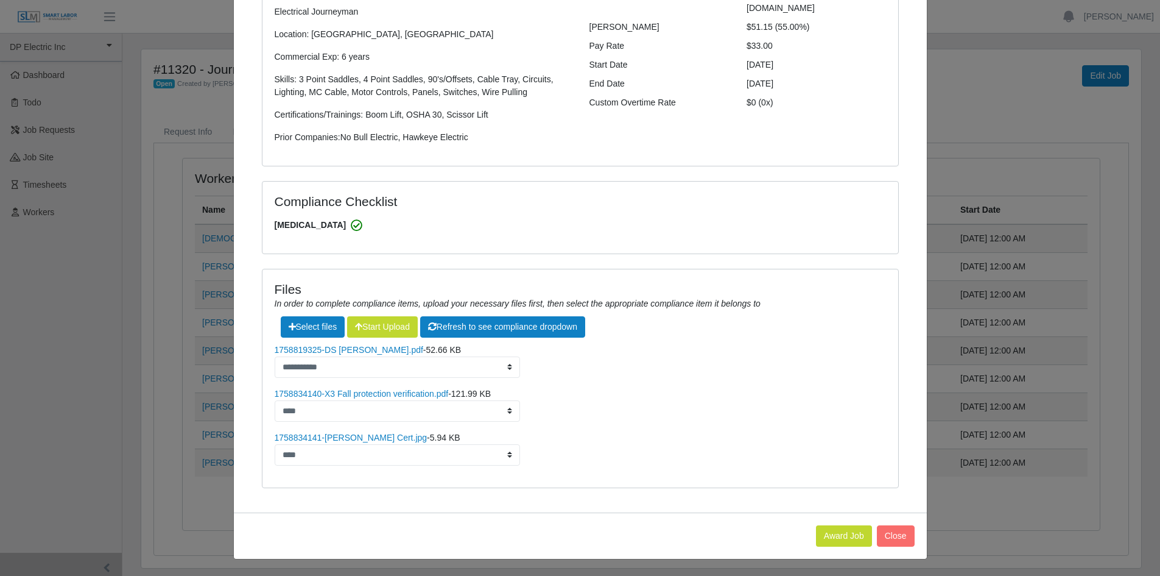
scroll to position [179, 0]
click at [400, 392] on link "1758834140-X3 Fall protection verification.pdf" at bounding box center [362, 393] width 174 height 10
click at [386, 440] on link "1758834141-Alejandro Sanchez- Lift Cert.jpg" at bounding box center [351, 437] width 153 height 10
click at [365, 393] on link "1758834140-X3 Fall protection verification.pdf" at bounding box center [362, 393] width 174 height 10
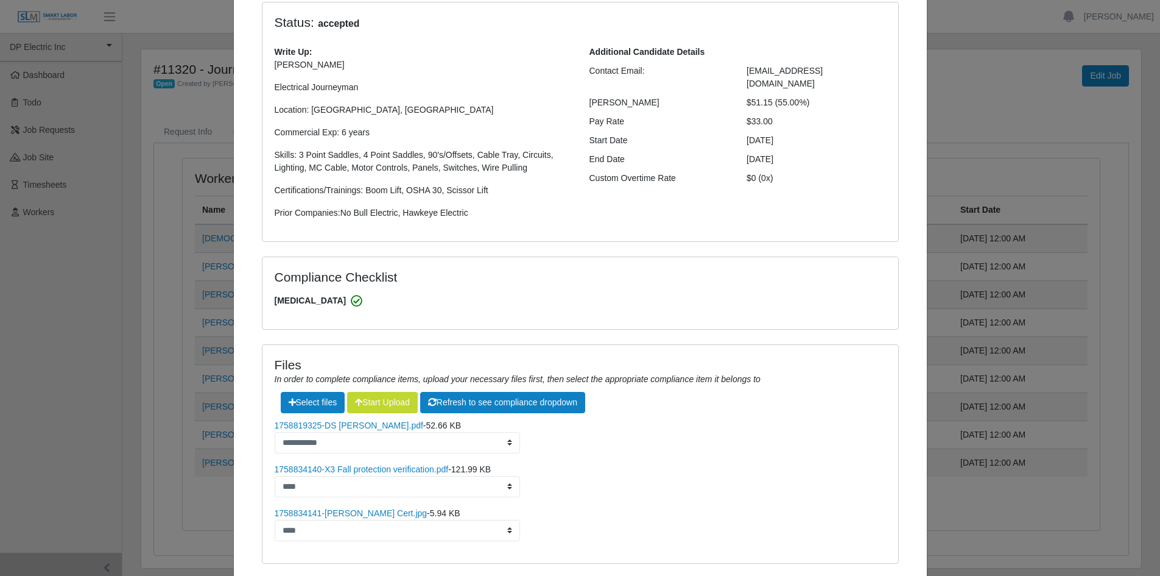
scroll to position [0, 0]
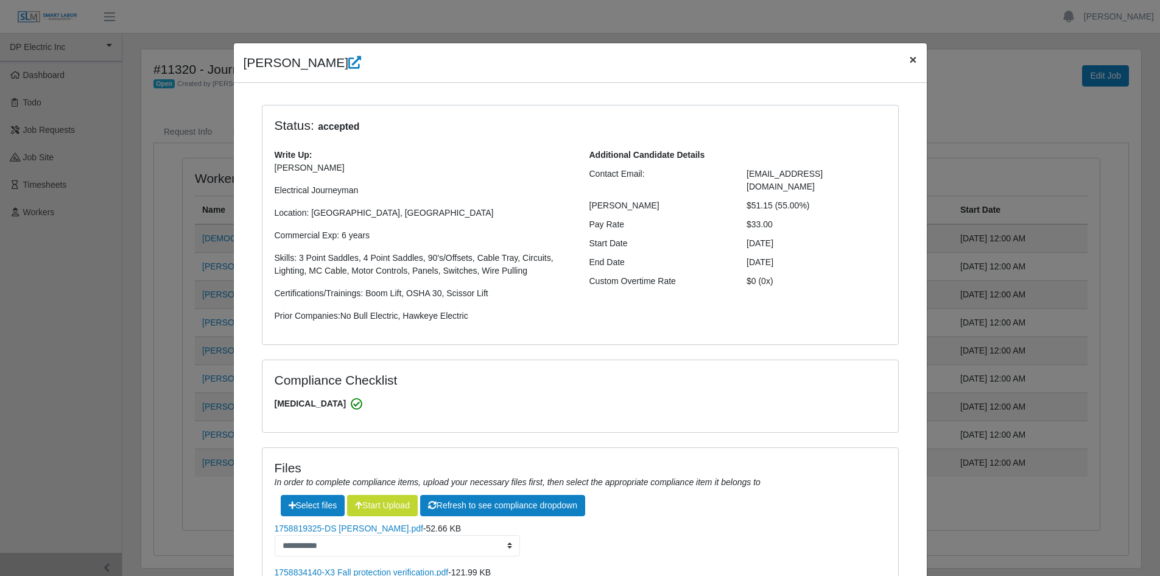
click at [909, 58] on span "×" at bounding box center [912, 59] width 7 height 14
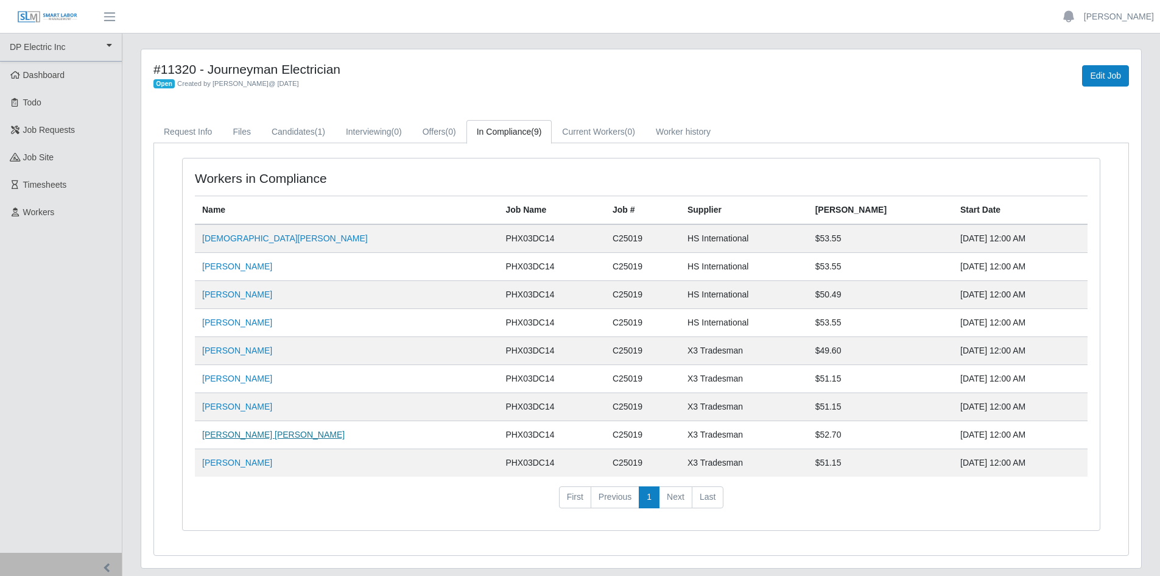
click at [249, 435] on link "Juan Carlos Espinoza" at bounding box center [273, 434] width 143 height 10
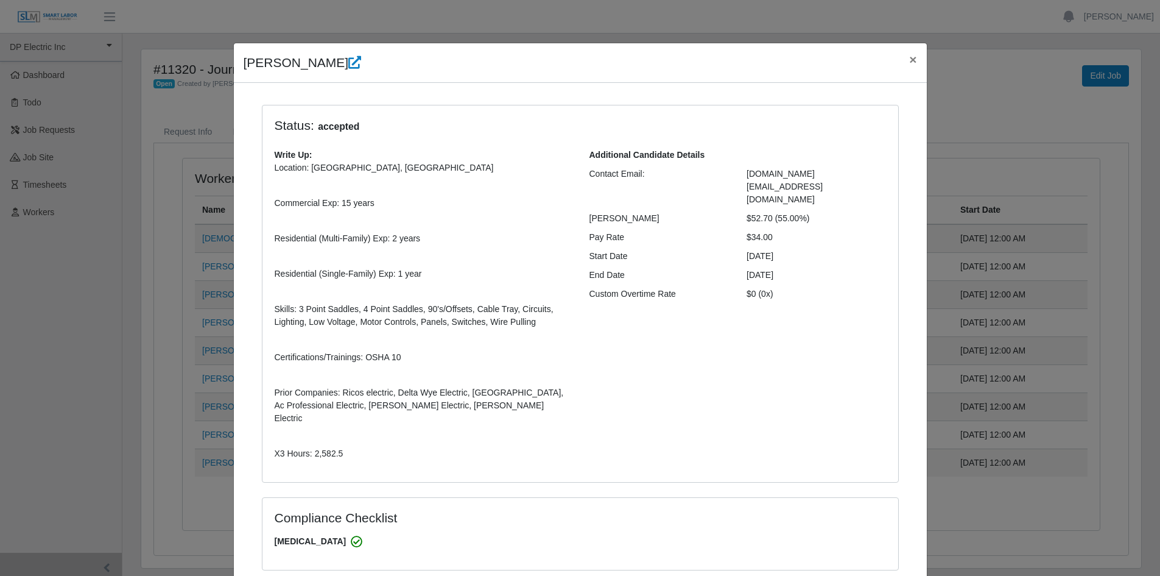
select select "**********"
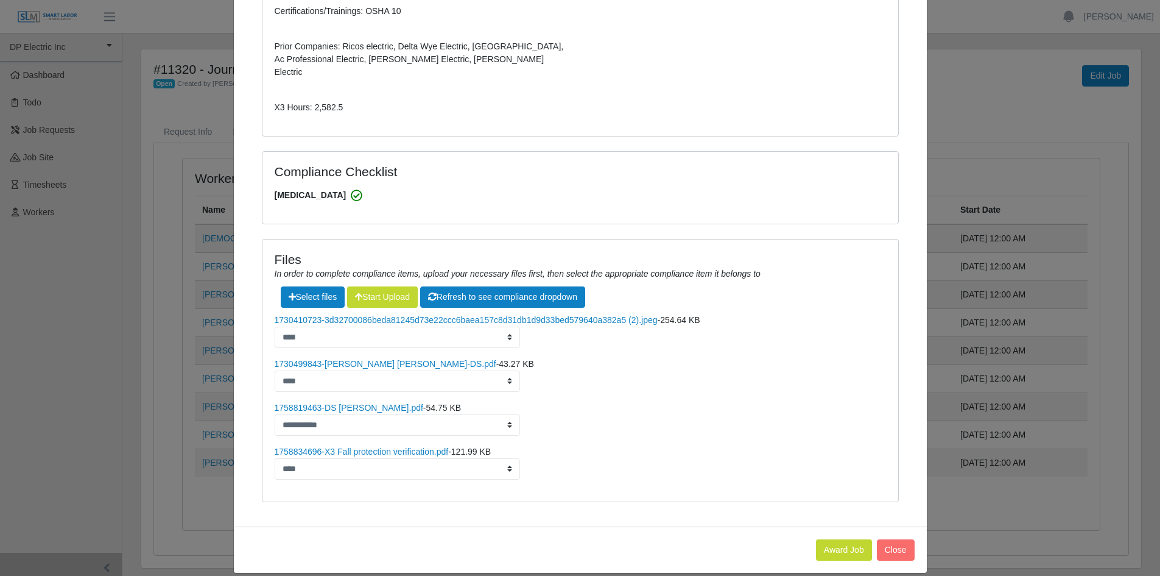
scroll to position [348, 0]
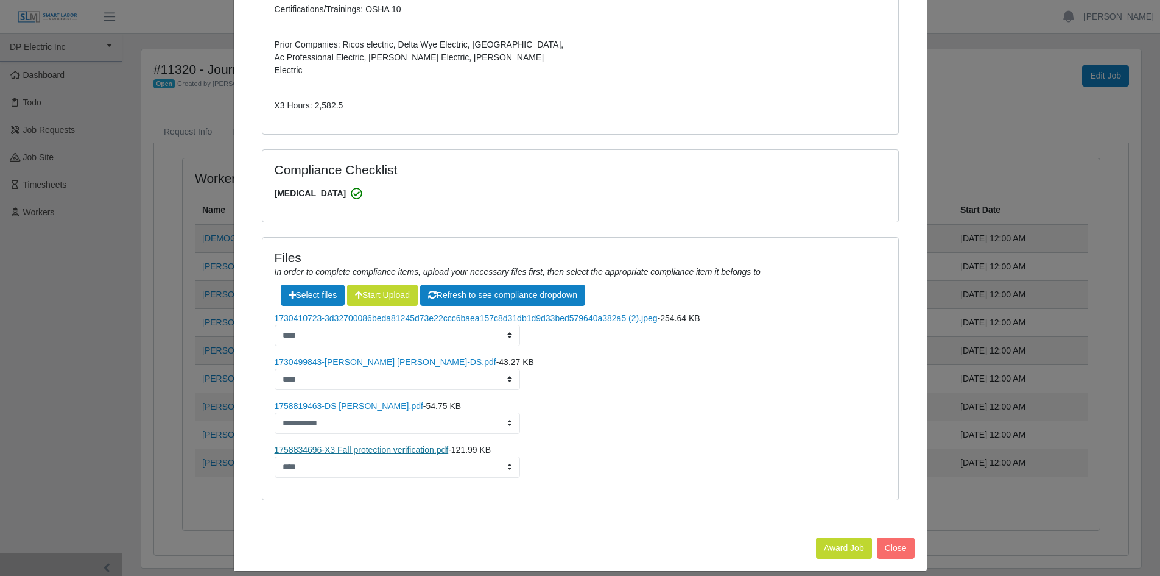
click at [370, 445] on link "1758834696-X3 Fall protection verification.pdf" at bounding box center [362, 450] width 174 height 10
click at [409, 297] on div "**********" at bounding box center [581, 368] width 636 height 261
click at [406, 325] on select "**********" at bounding box center [397, 335] width 245 height 21
click at [417, 313] on link "1730410723-3d32700086beda81245d73e22ccc6baea157c8d31db1d9d33bed579640a382a5 (2)…" at bounding box center [466, 318] width 383 height 10
click at [344, 357] on link "1730499843-Juan Carlos Espinoza-DS.pdf" at bounding box center [386, 362] width 222 height 10
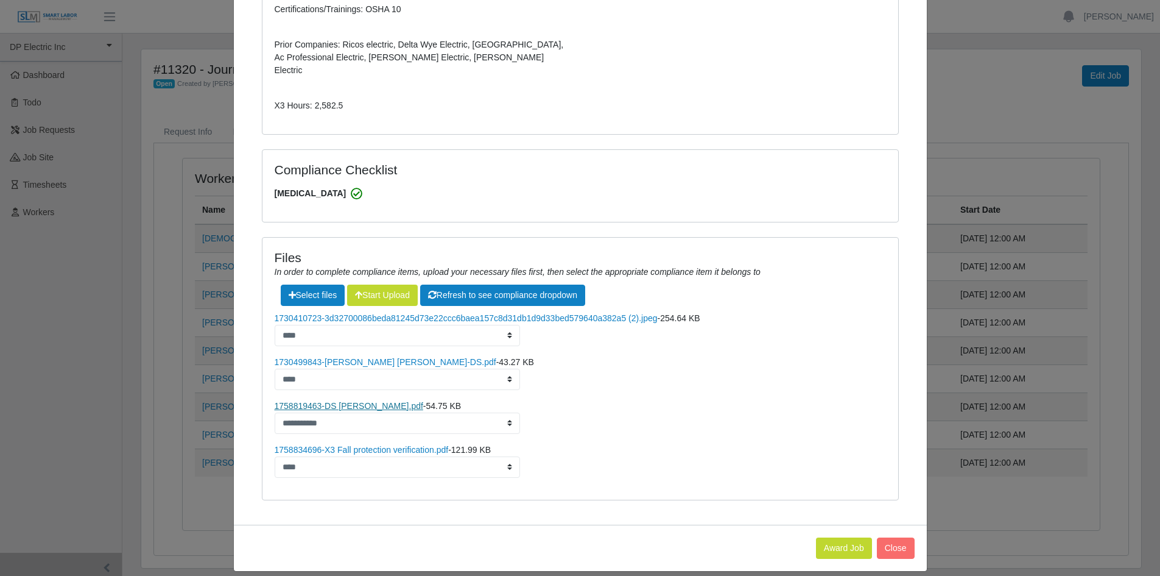
click at [358, 401] on link "1758819463-DS Juan Carlos.pdf" at bounding box center [349, 406] width 149 height 10
click at [365, 445] on link "1758834696-X3 Fall protection verification.pdf" at bounding box center [362, 450] width 174 height 10
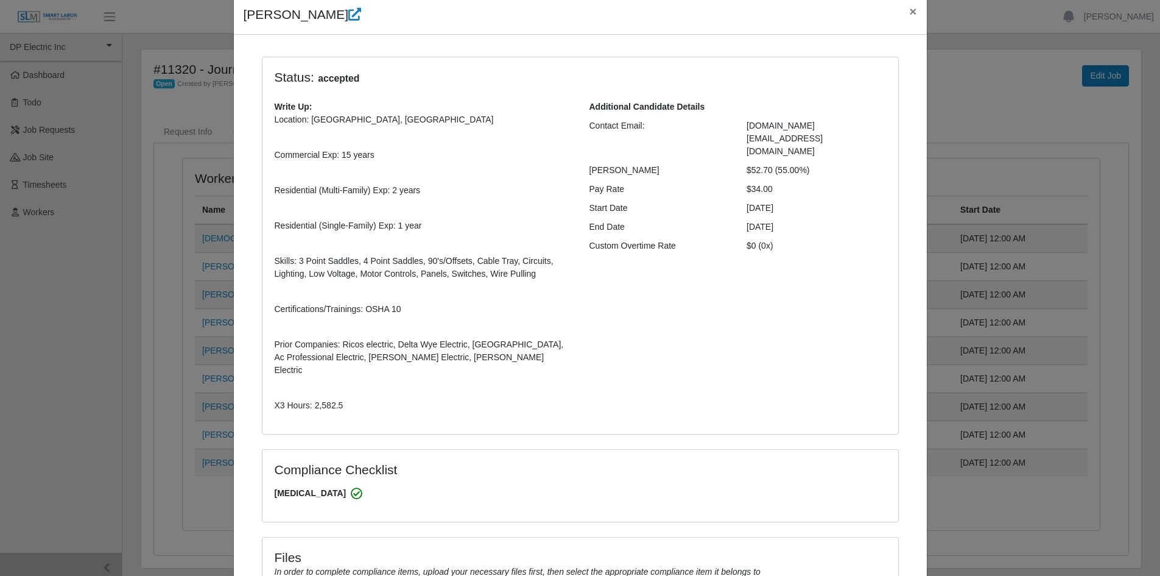
scroll to position [0, 0]
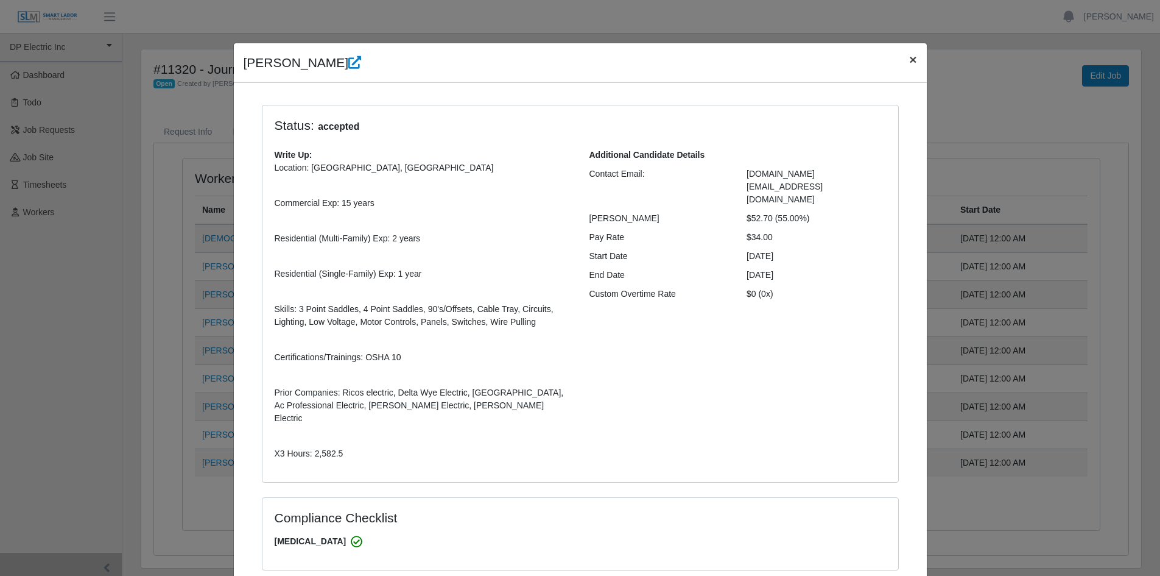
click at [909, 59] on span "×" at bounding box center [912, 59] width 7 height 14
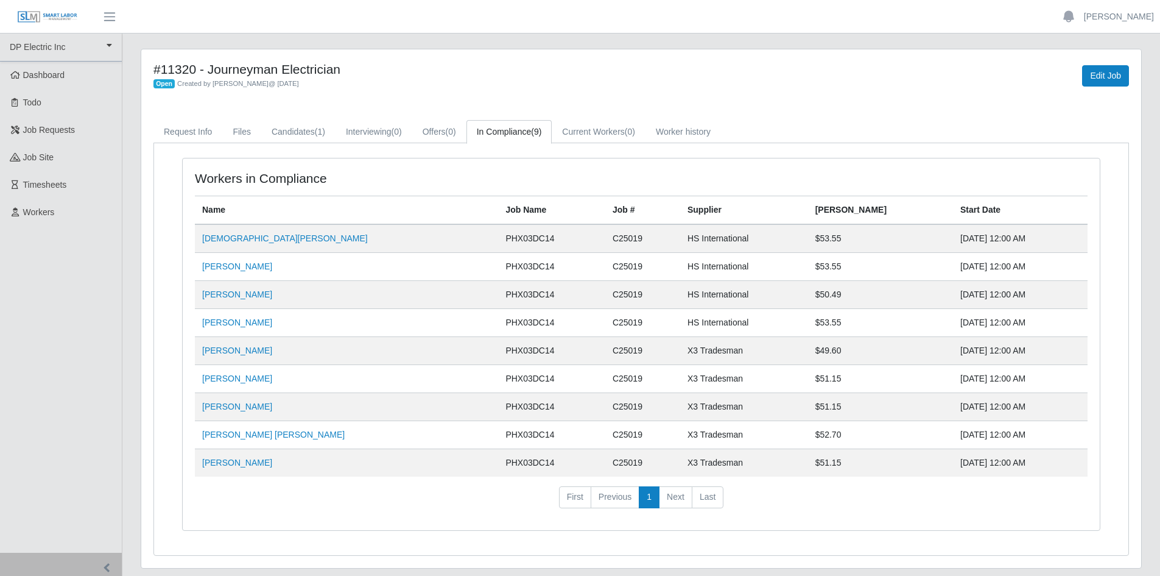
click at [222, 470] on td "[PERSON_NAME]" at bounding box center [346, 463] width 303 height 28
click at [220, 465] on link "[PERSON_NAME]" at bounding box center [237, 462] width 70 height 10
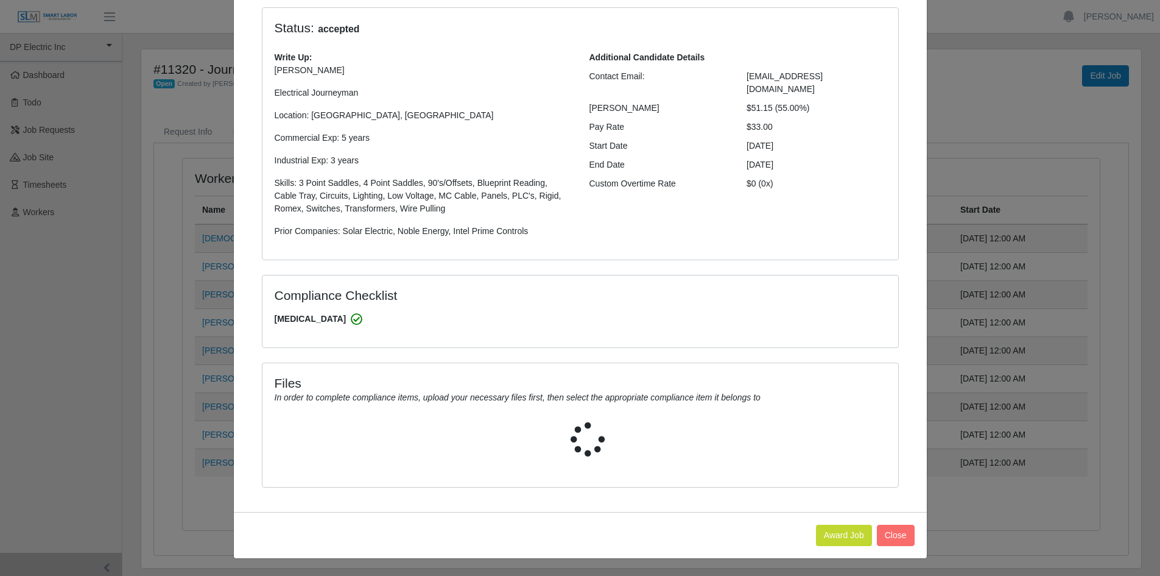
select select "**********"
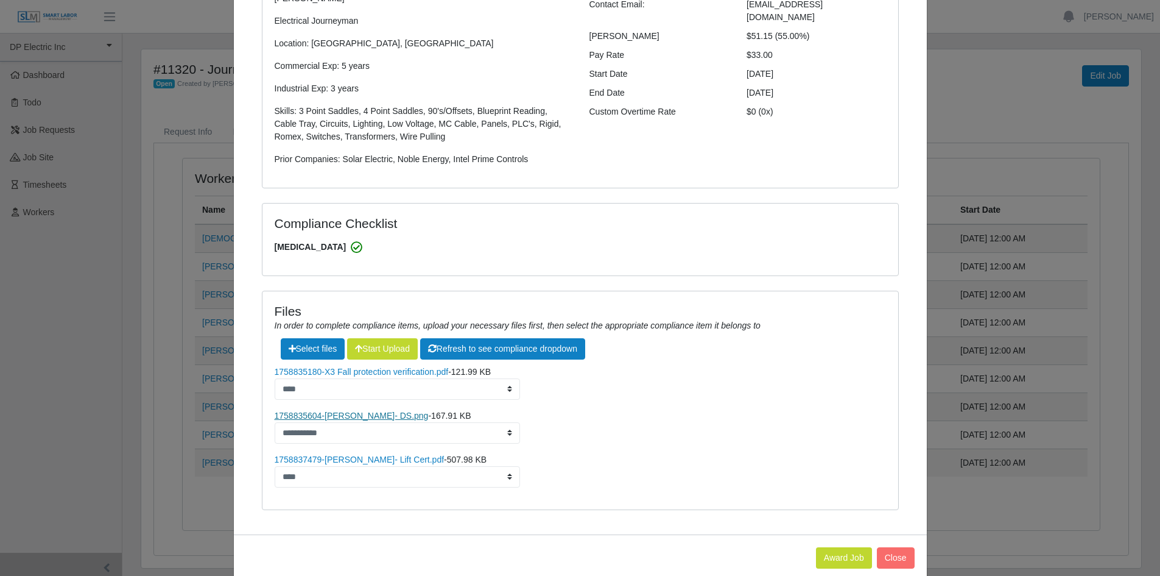
scroll to position [192, 0]
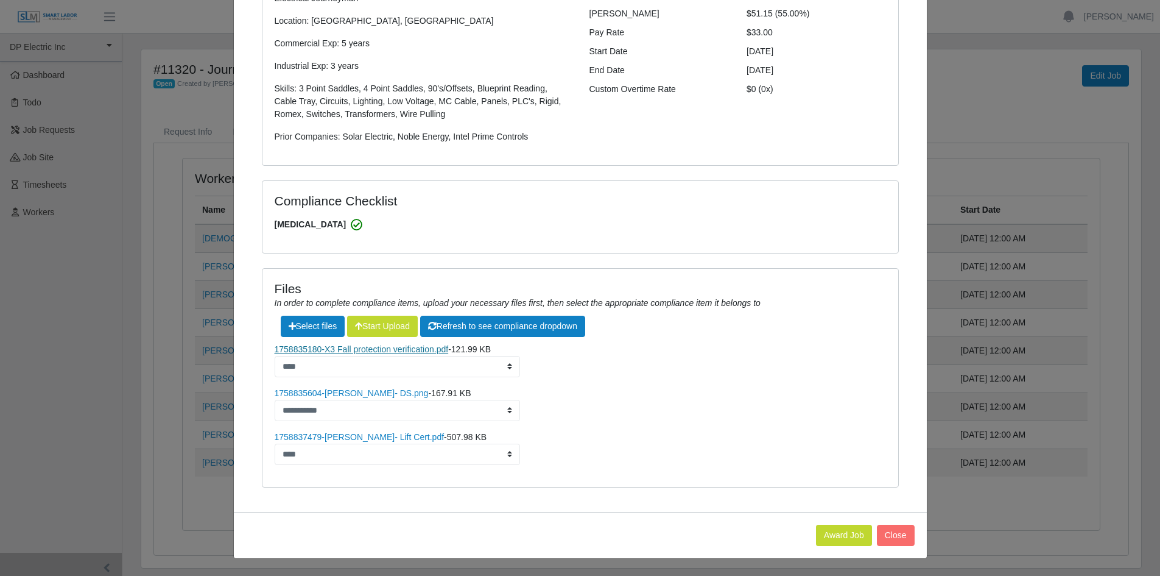
click at [345, 350] on link "1758835180-X3 Fall protection verification.pdf" at bounding box center [362, 349] width 174 height 10
click at [358, 440] on link "1758837479-Jesus Barragan- Lift Cert.pdf" at bounding box center [360, 437] width 170 height 10
click at [372, 353] on link "1758835180-X3 Fall protection verification.pdf" at bounding box center [362, 349] width 174 height 10
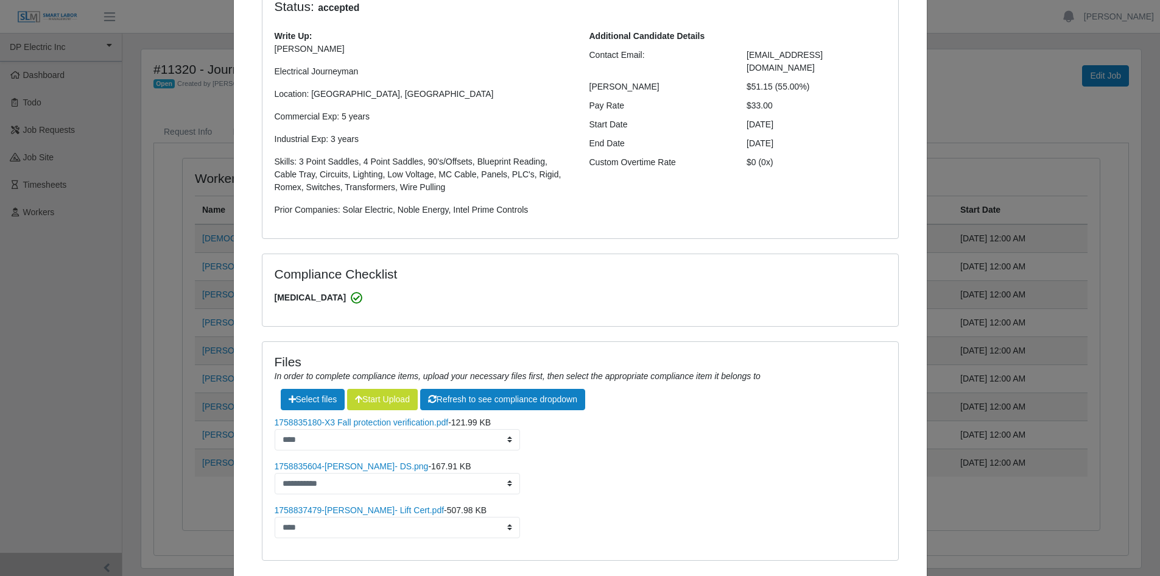
scroll to position [9, 0]
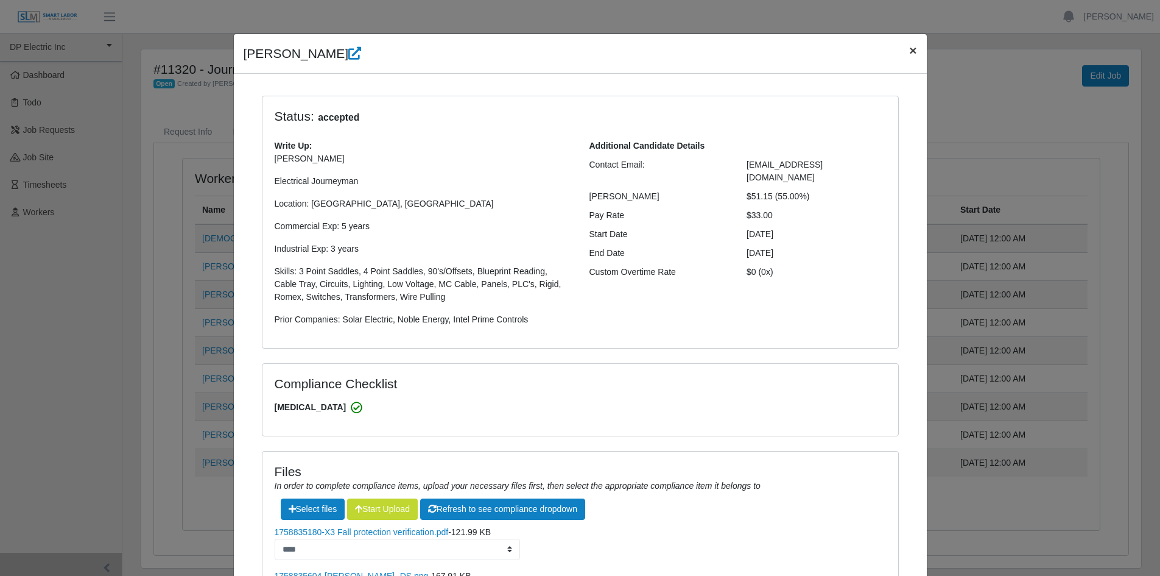
click at [903, 47] on button "×" at bounding box center [913, 50] width 27 height 32
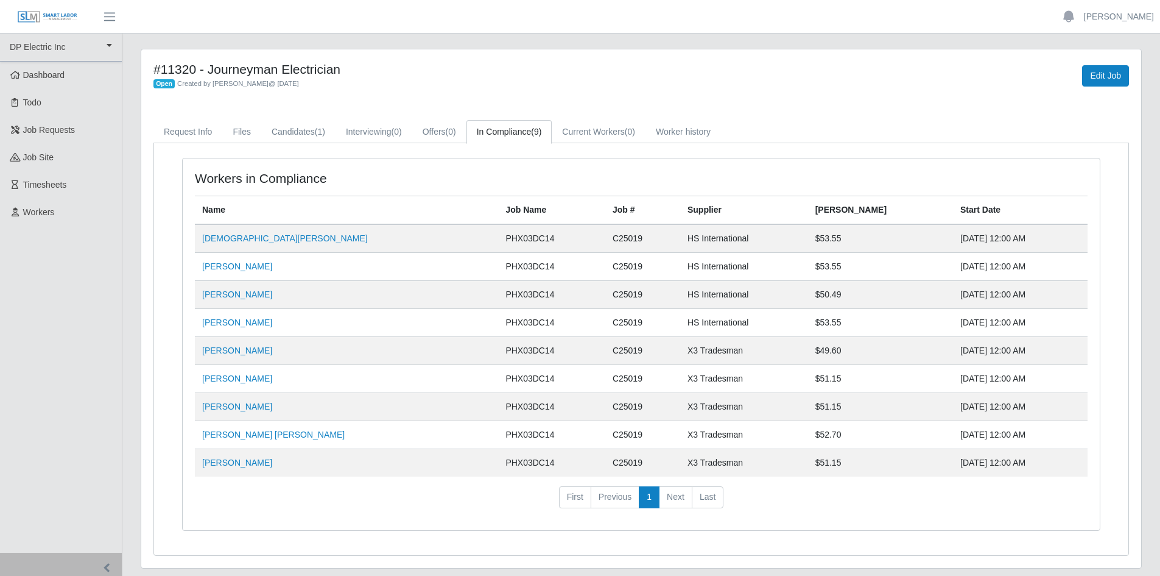
click at [594, 6] on header "Nelly Delmatoff Account Settings Logout" at bounding box center [580, 17] width 1160 height 34
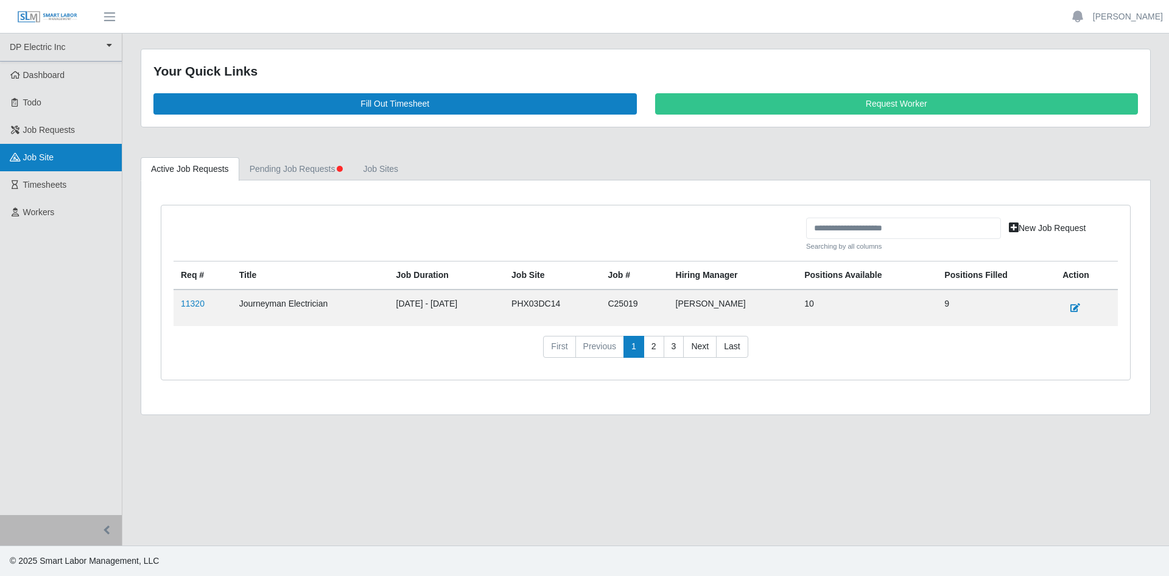
click at [40, 157] on span "job site" at bounding box center [38, 157] width 31 height 10
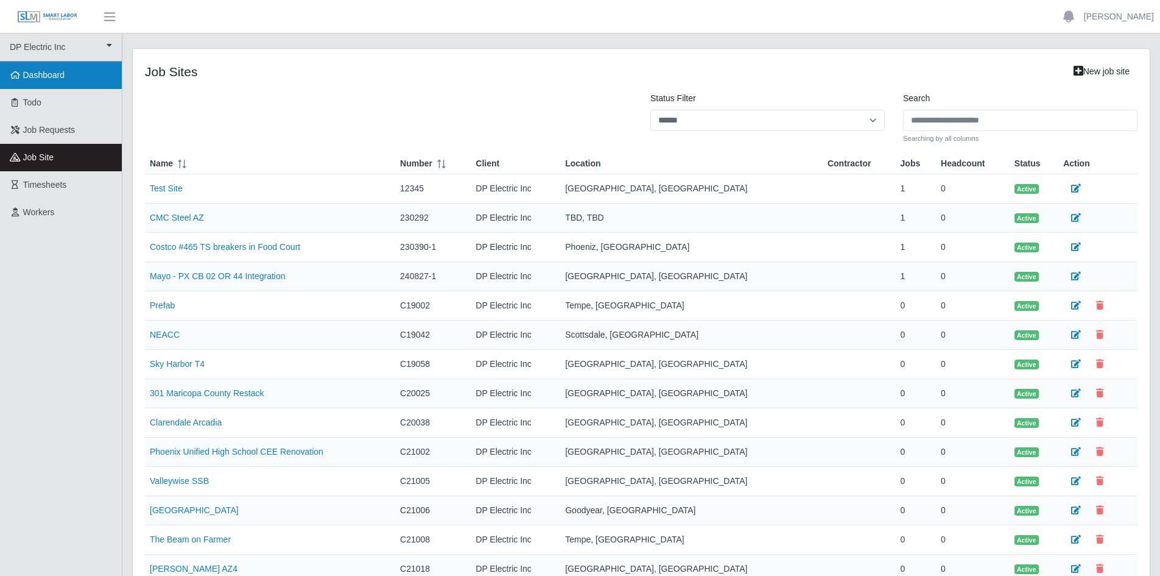
click at [42, 75] on span "Dashboard" at bounding box center [44, 75] width 42 height 10
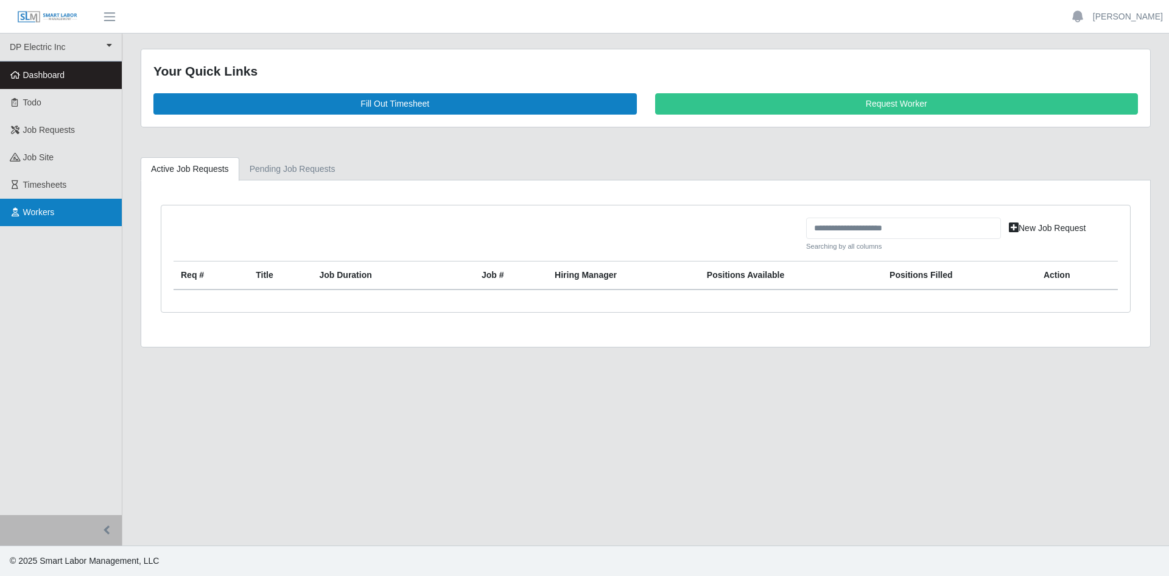
click at [49, 213] on span "Workers" at bounding box center [39, 212] width 32 height 10
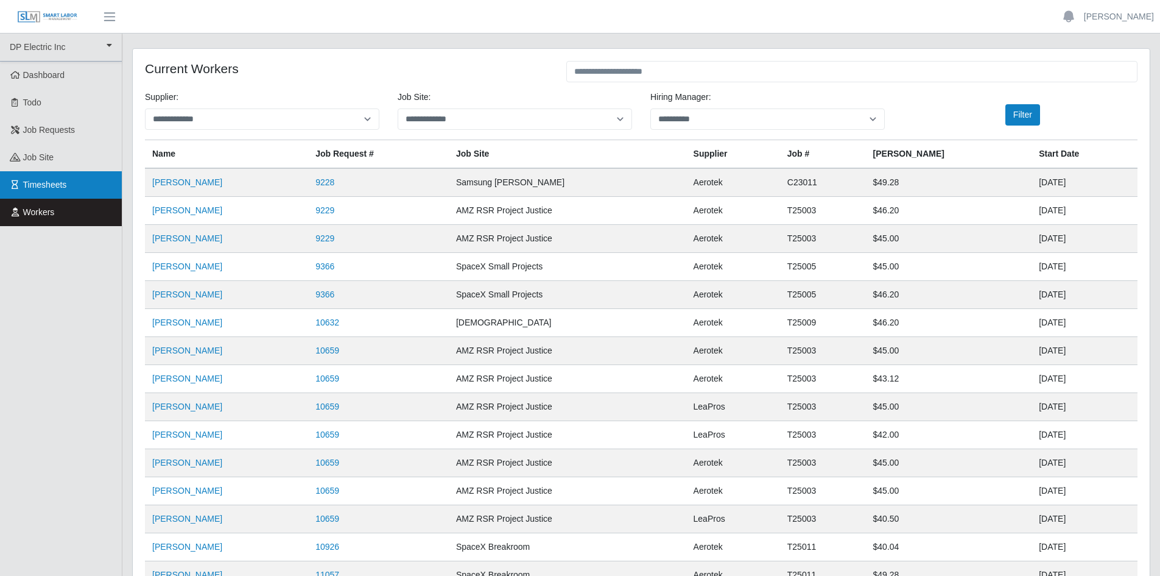
click at [60, 180] on span "Timesheets" at bounding box center [45, 185] width 44 height 10
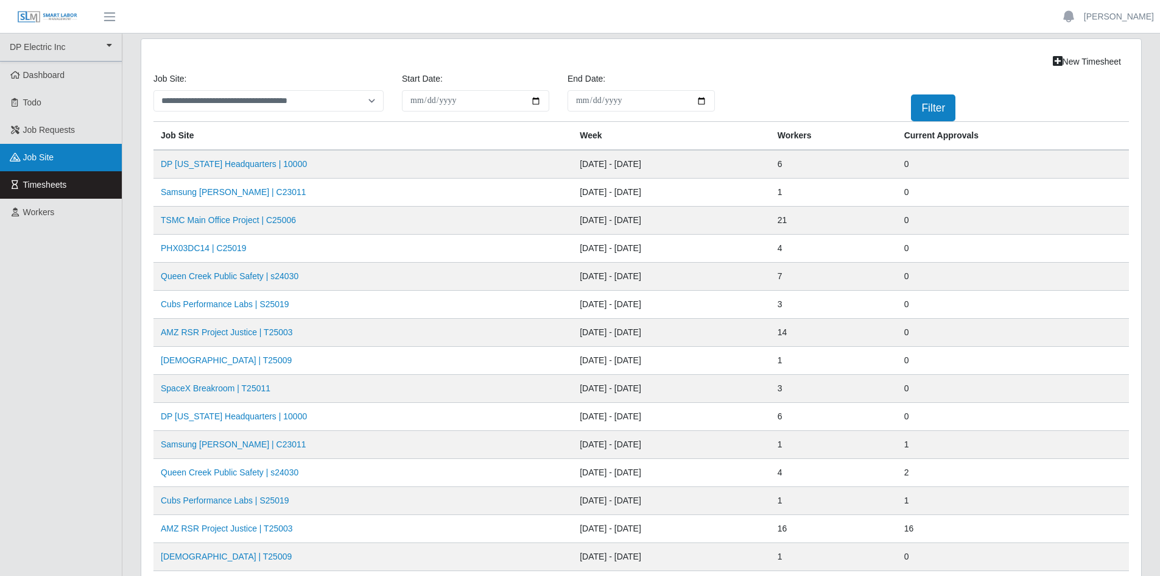
click at [55, 155] on link "job site" at bounding box center [61, 157] width 122 height 27
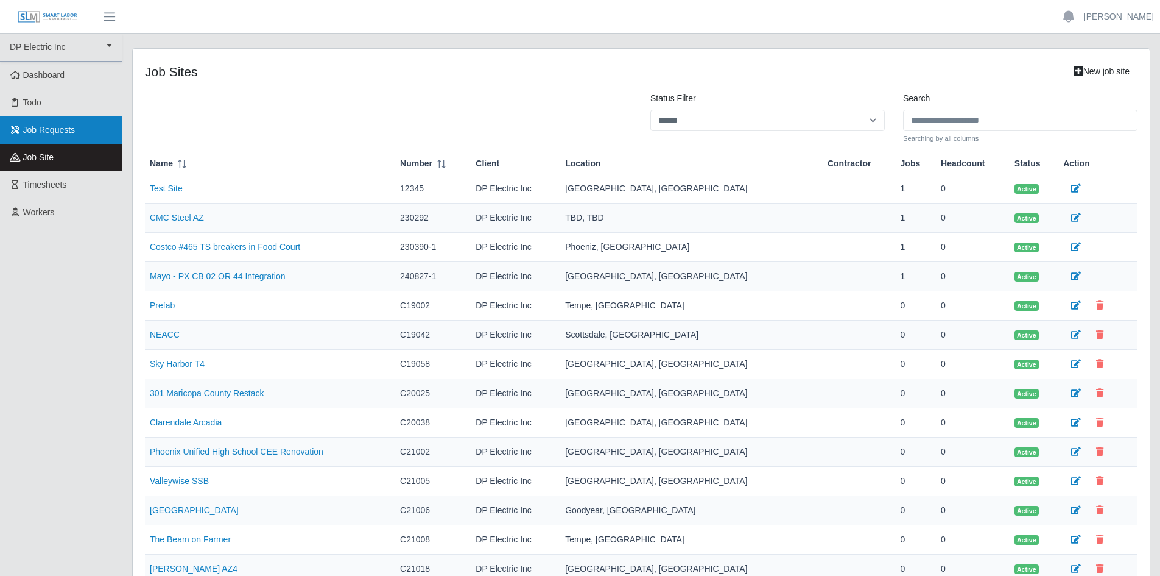
click at [66, 130] on span "Job Requests" at bounding box center [49, 130] width 52 height 10
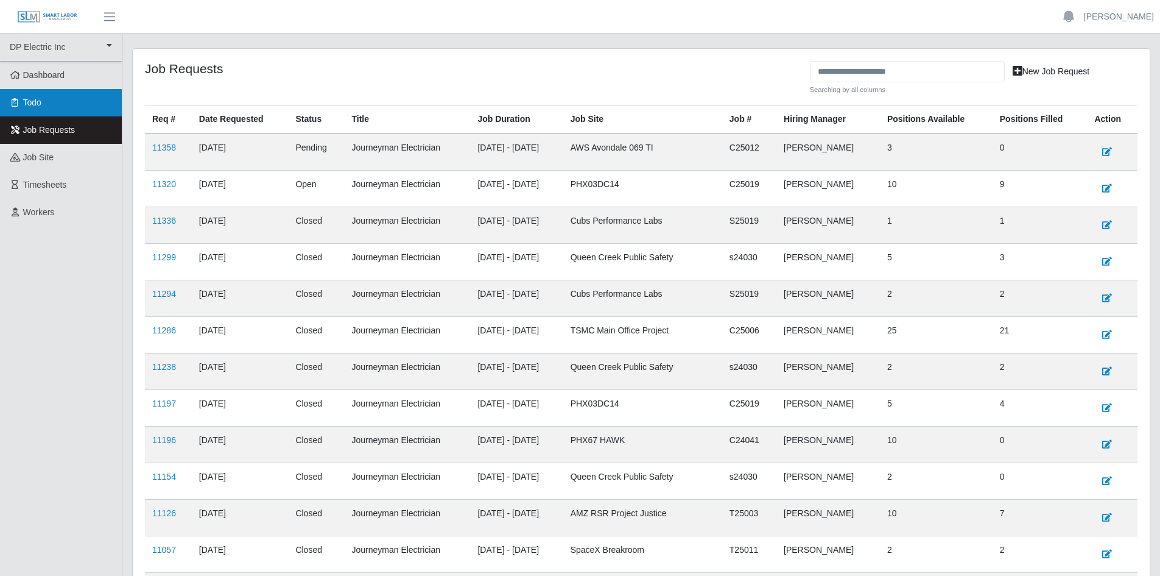
click at [54, 103] on link "Todo" at bounding box center [61, 102] width 122 height 27
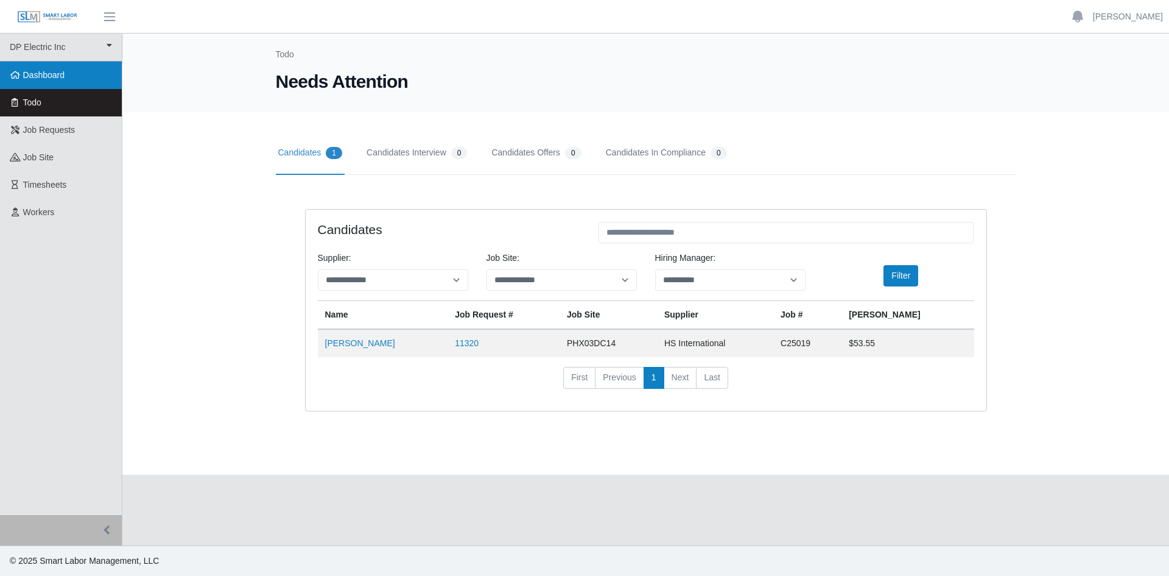
click at [62, 76] on span "Dashboard" at bounding box center [44, 75] width 42 height 10
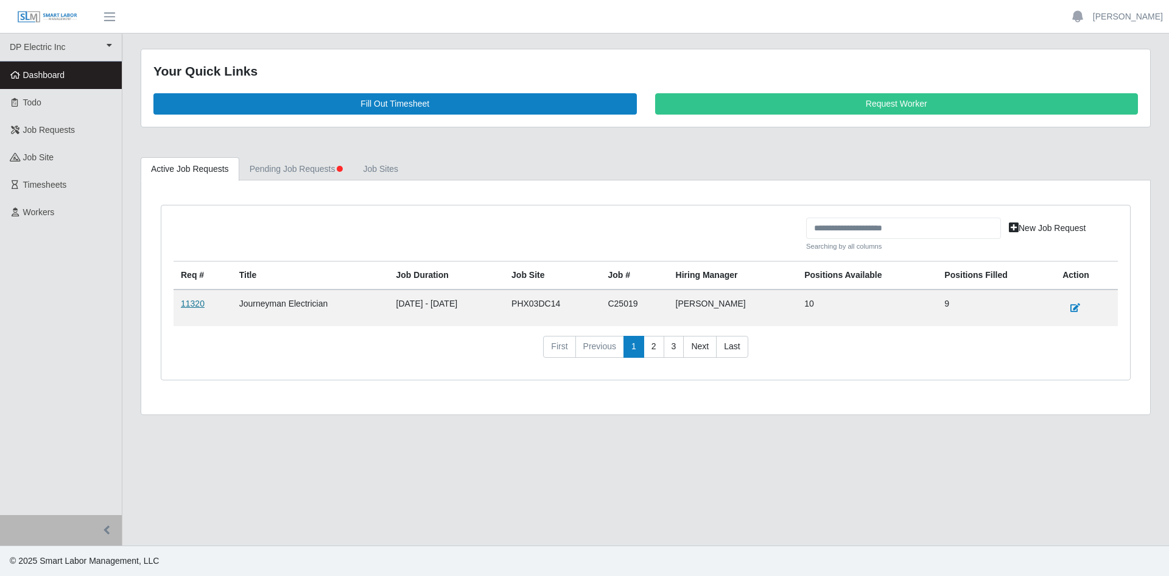
click at [192, 303] on link "11320" at bounding box center [193, 303] width 24 height 10
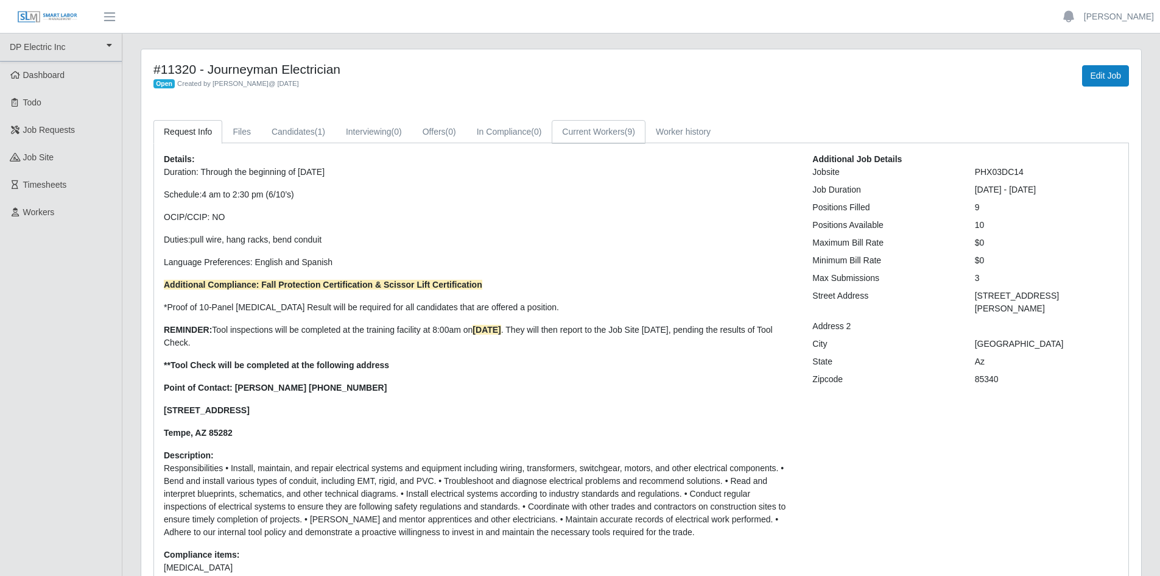
click at [604, 142] on link "Current Workers (9)" at bounding box center [599, 132] width 94 height 24
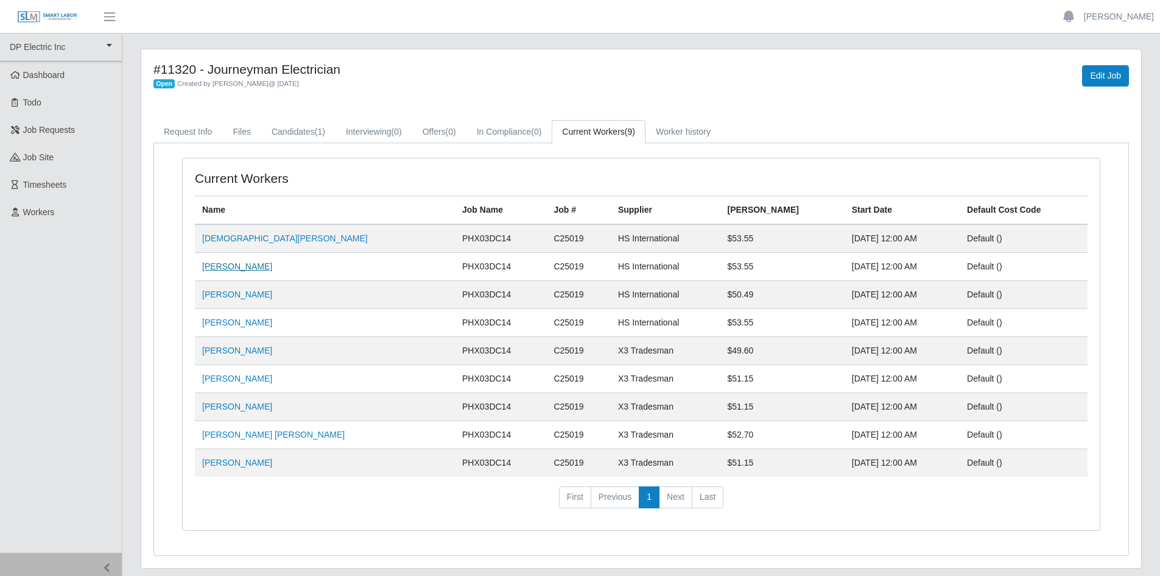
click at [229, 267] on link "[PERSON_NAME]" at bounding box center [237, 266] width 70 height 10
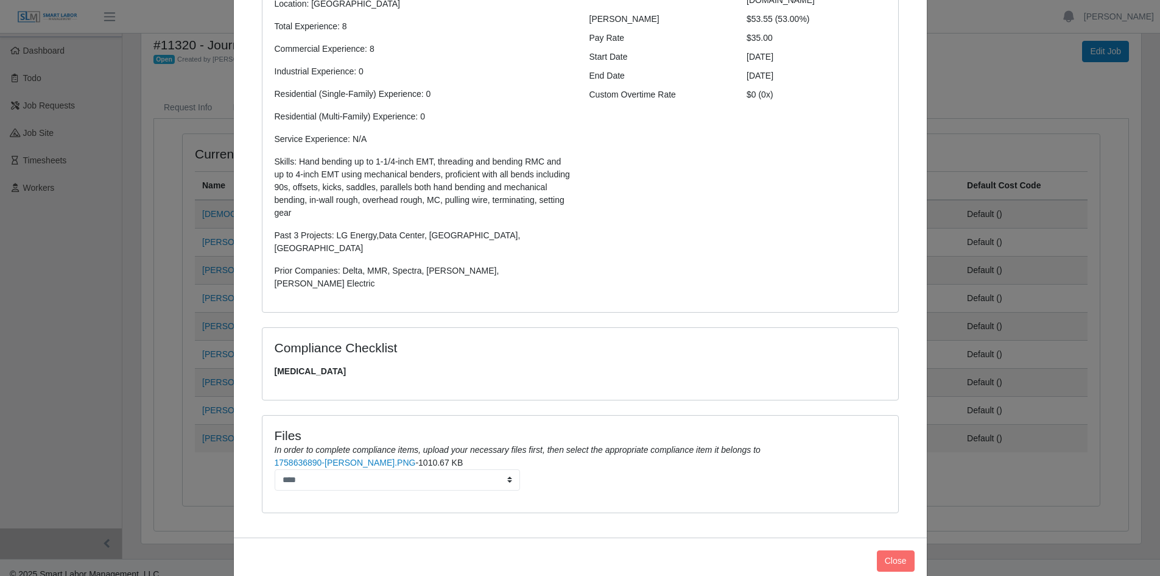
scroll to position [38, 0]
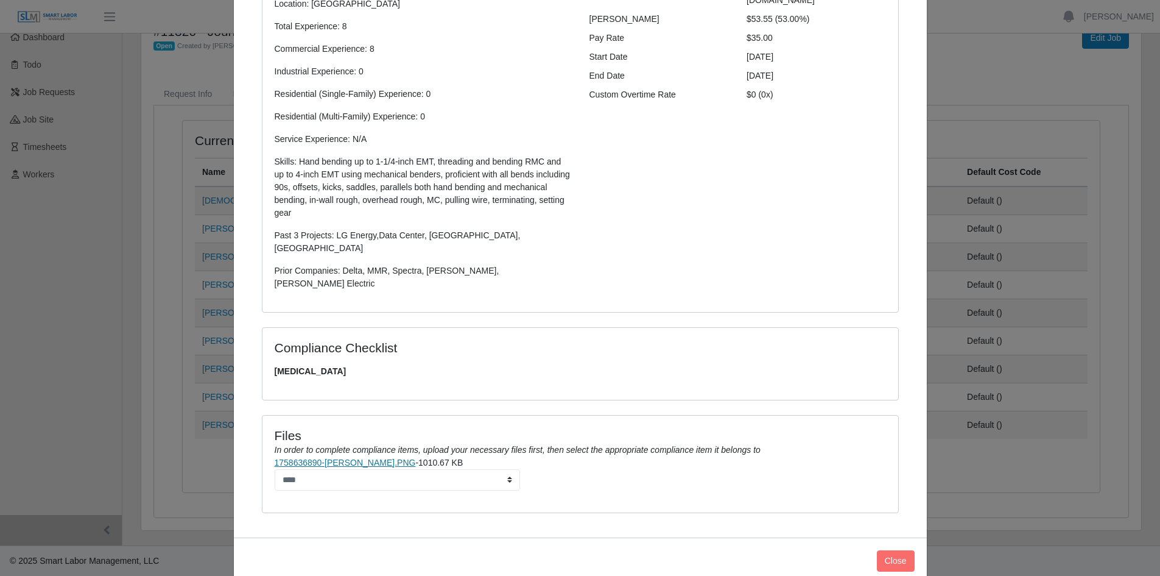
click at [342, 457] on link "1758636890-[PERSON_NAME].PNG" at bounding box center [345, 462] width 141 height 10
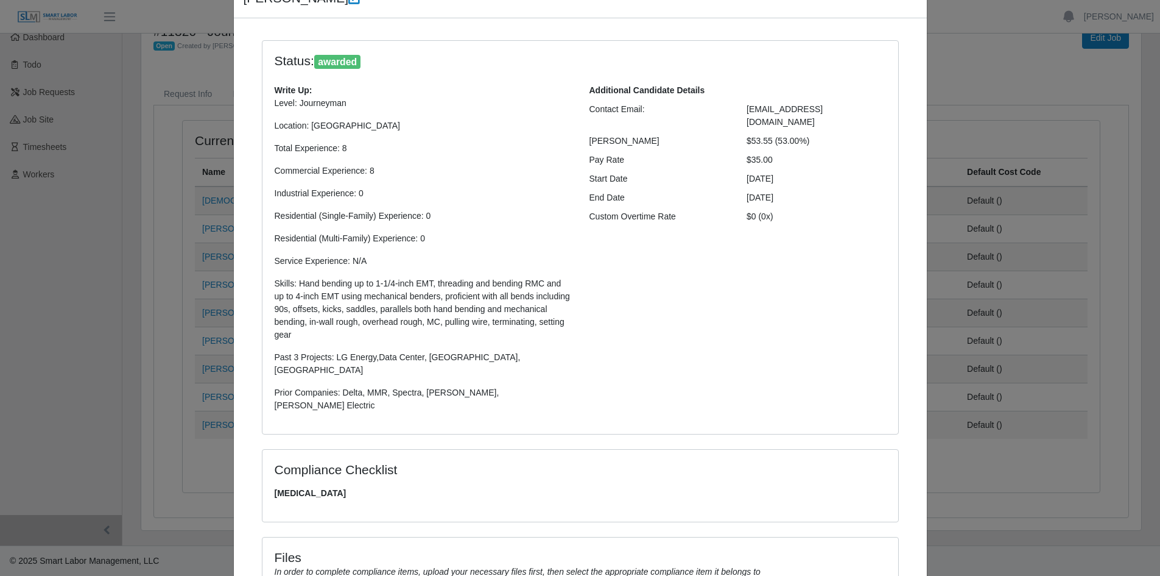
scroll to position [4, 0]
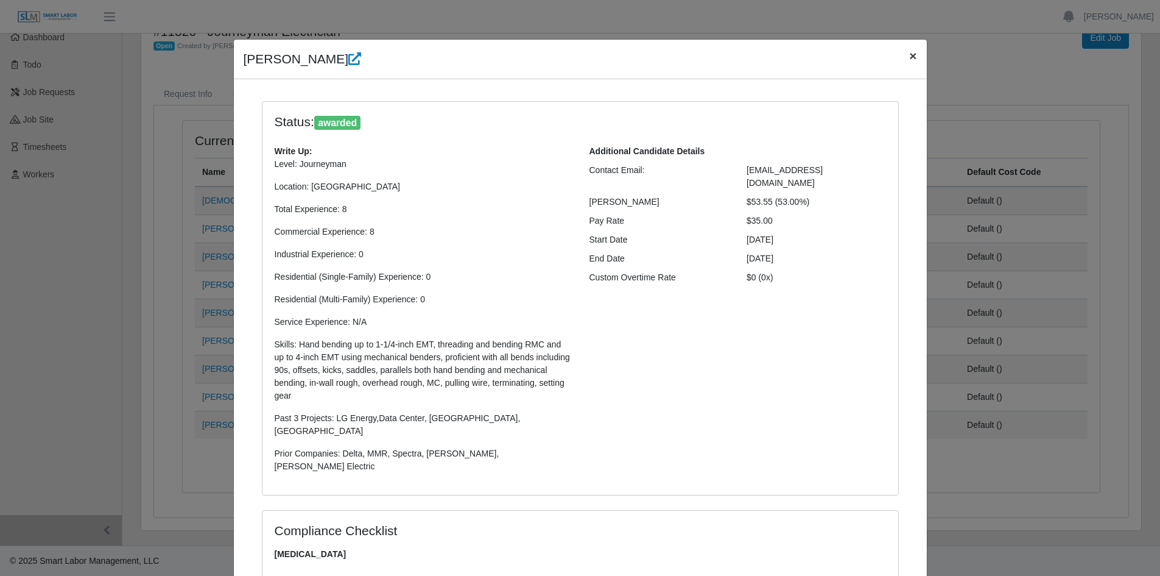
click at [911, 55] on span "×" at bounding box center [912, 56] width 7 height 14
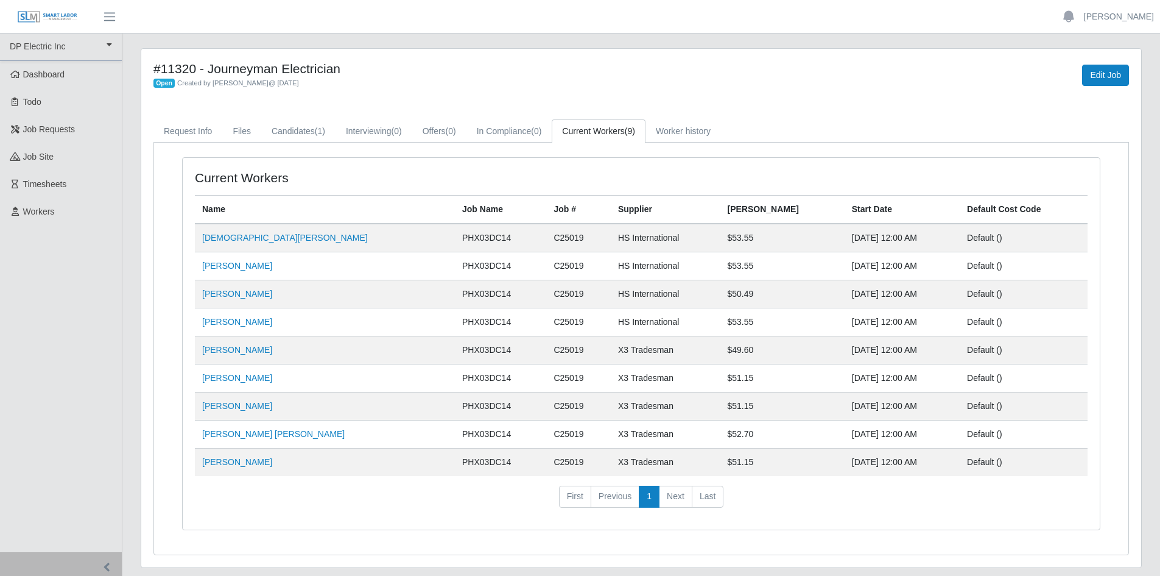
scroll to position [0, 0]
